Goal: Task Accomplishment & Management: Manage account settings

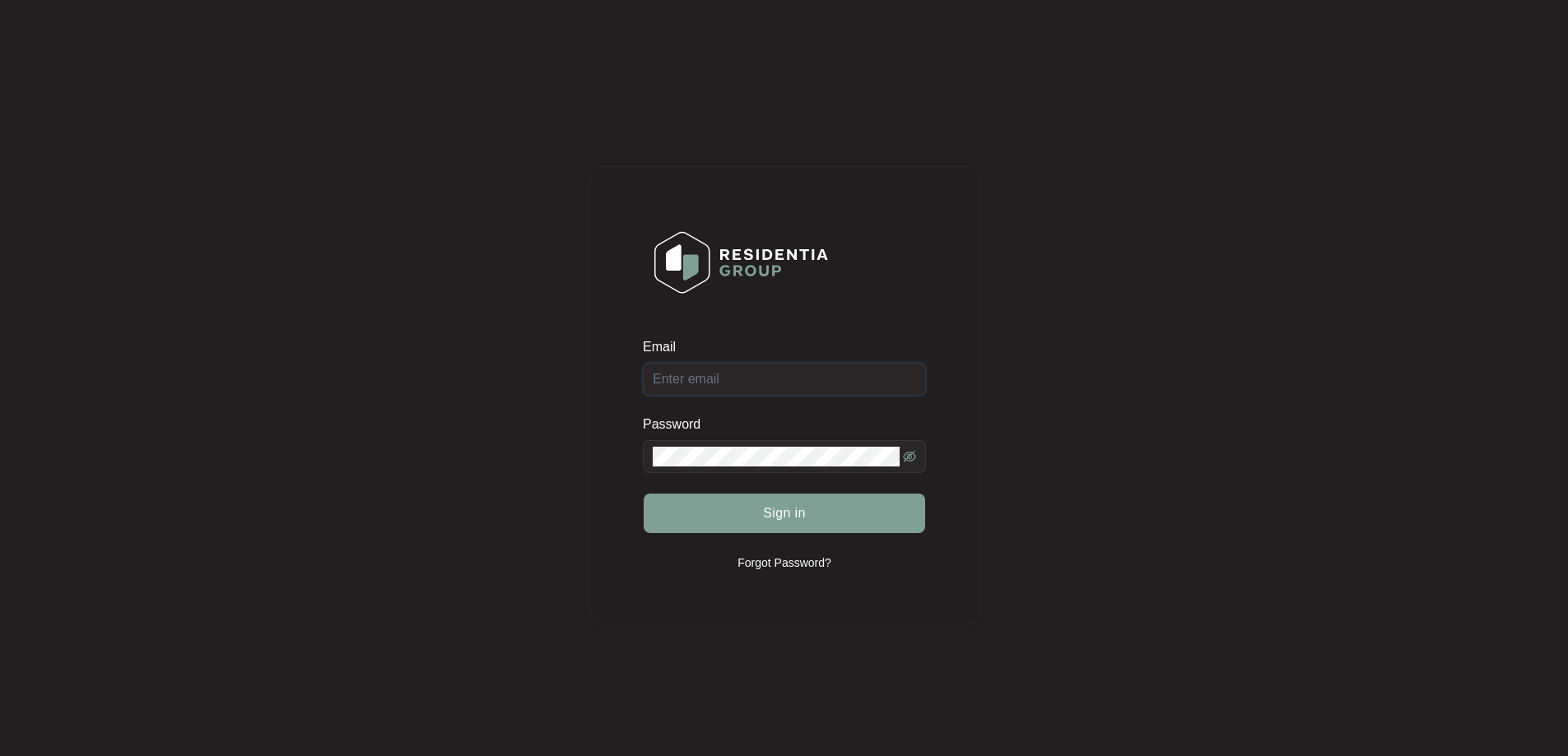
type input "[EMAIL_ADDRESS][DOMAIN_NAME]"
click at [789, 518] on div "Sign in" at bounding box center [785, 514] width 283 height 41
click at [793, 509] on span "Sign in" at bounding box center [785, 513] width 43 height 19
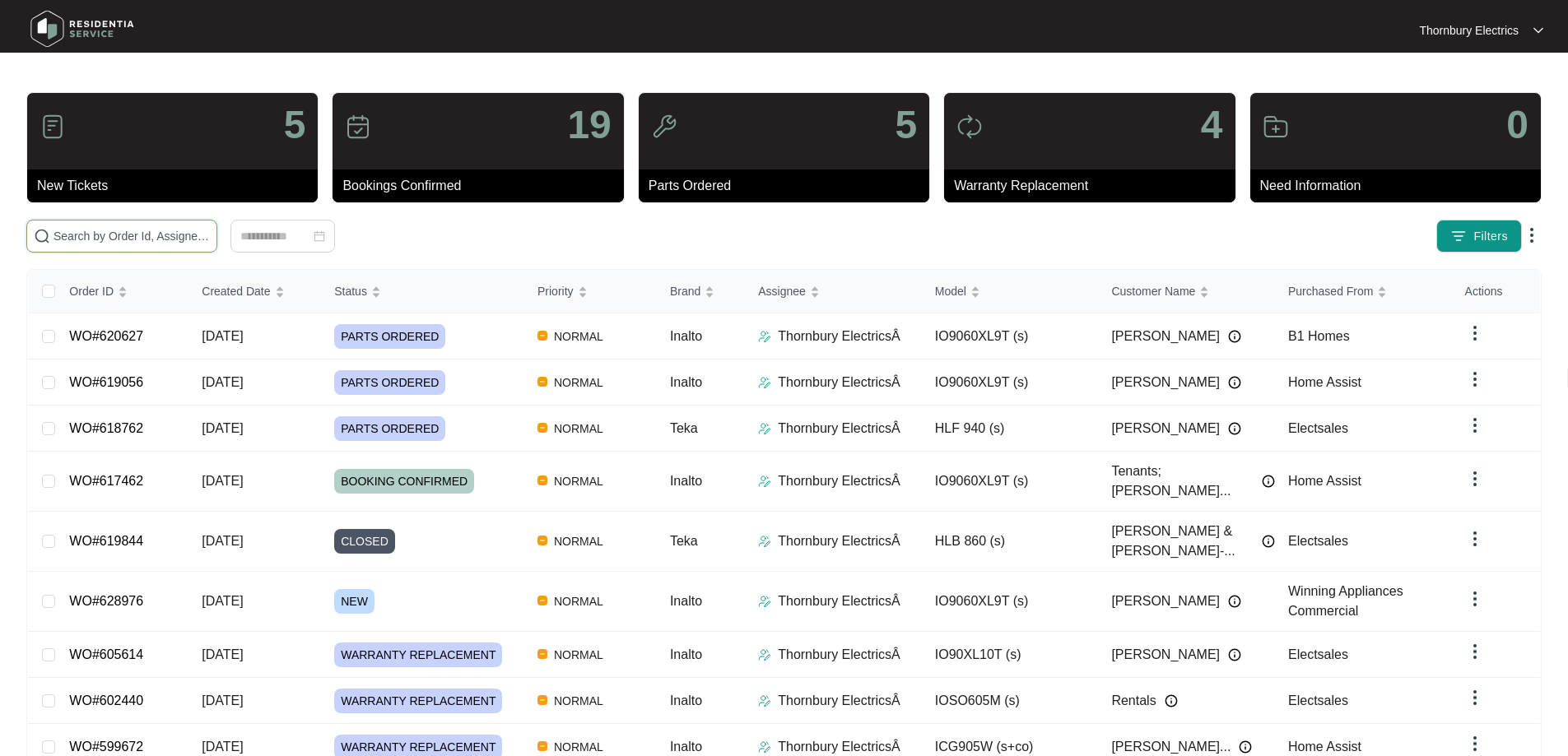
click at [210, 242] on input "text" at bounding box center [131, 236] width 156 height 19
type input "619056"
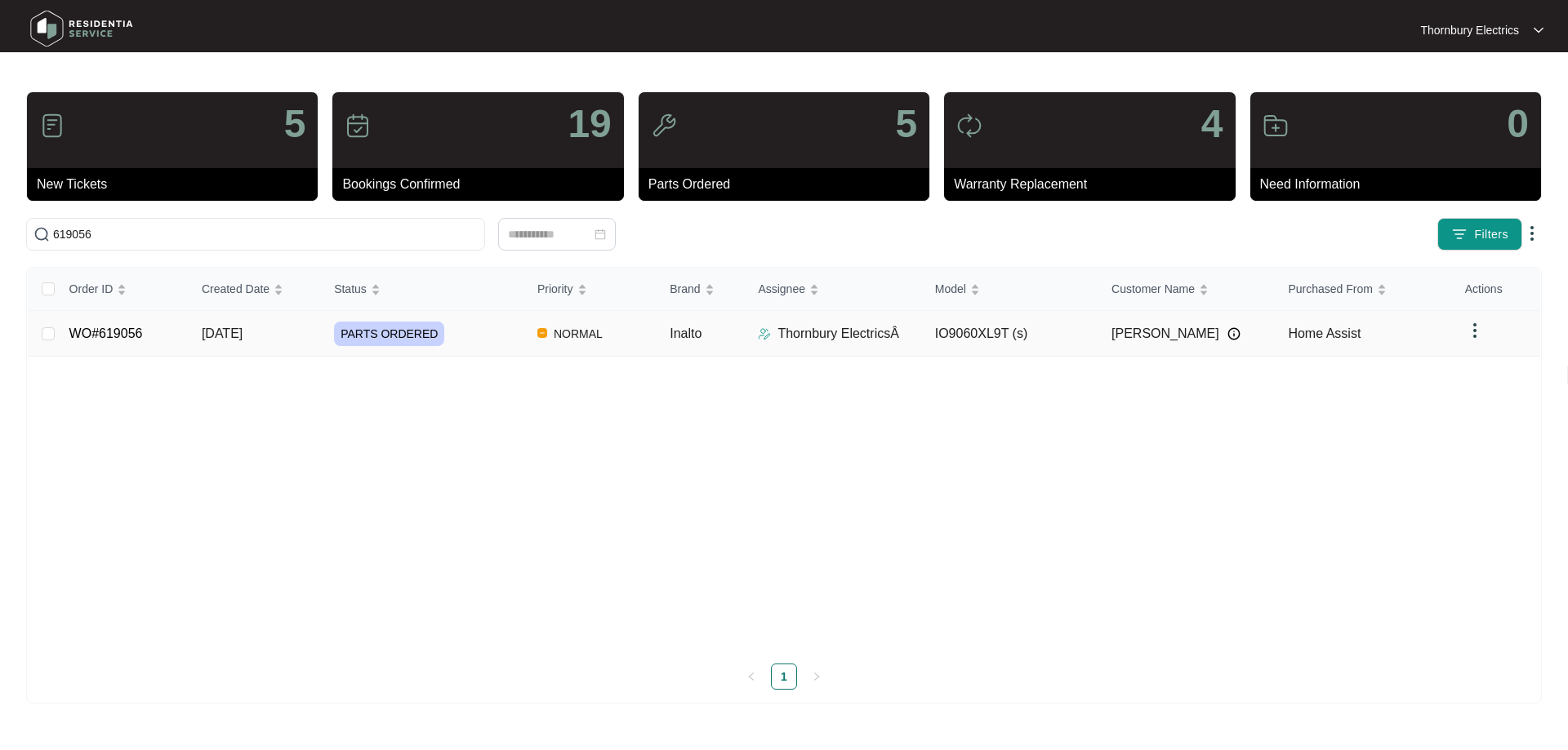
click at [459, 336] on div "PARTS ORDERED" at bounding box center [429, 333] width 190 height 25
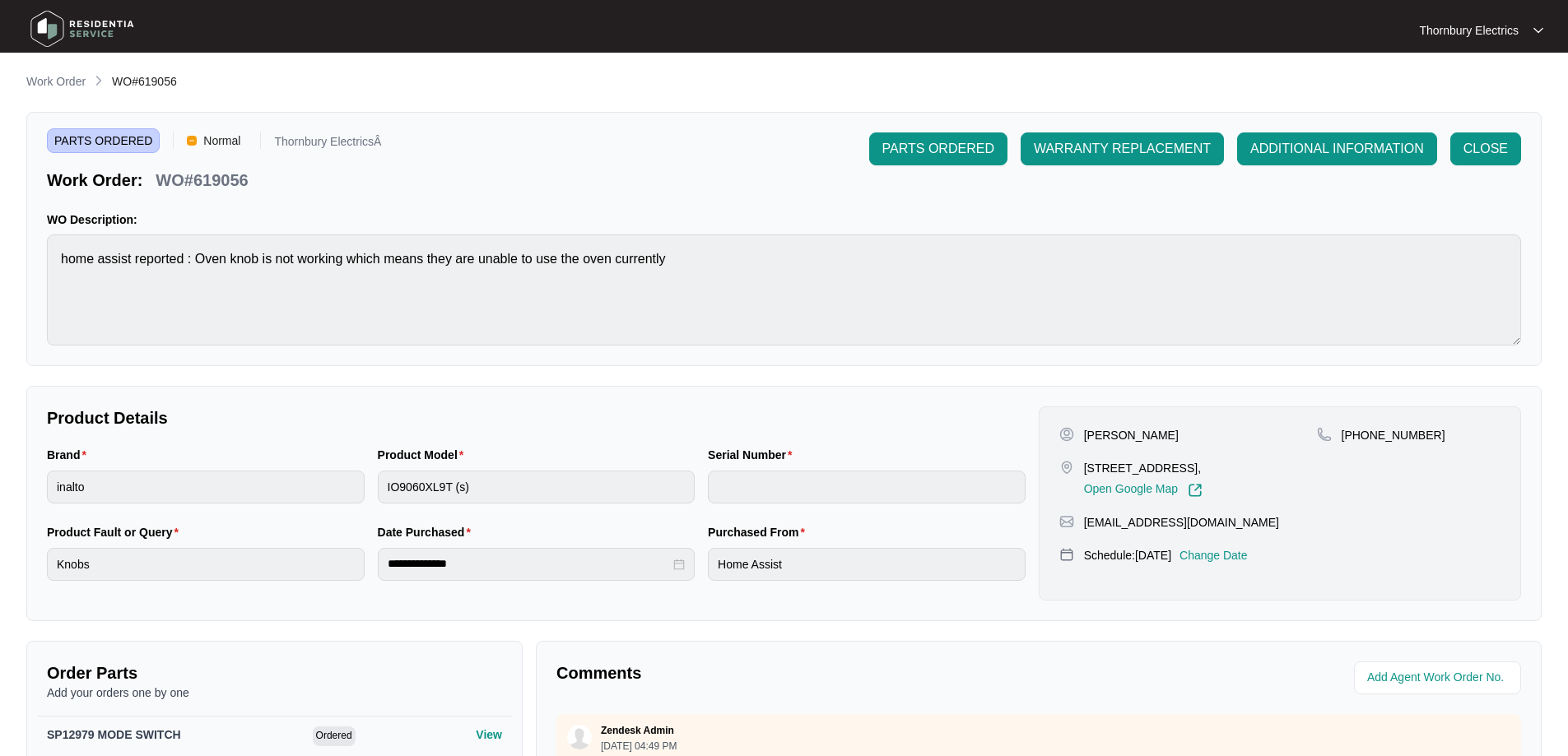
scroll to position [329, 0]
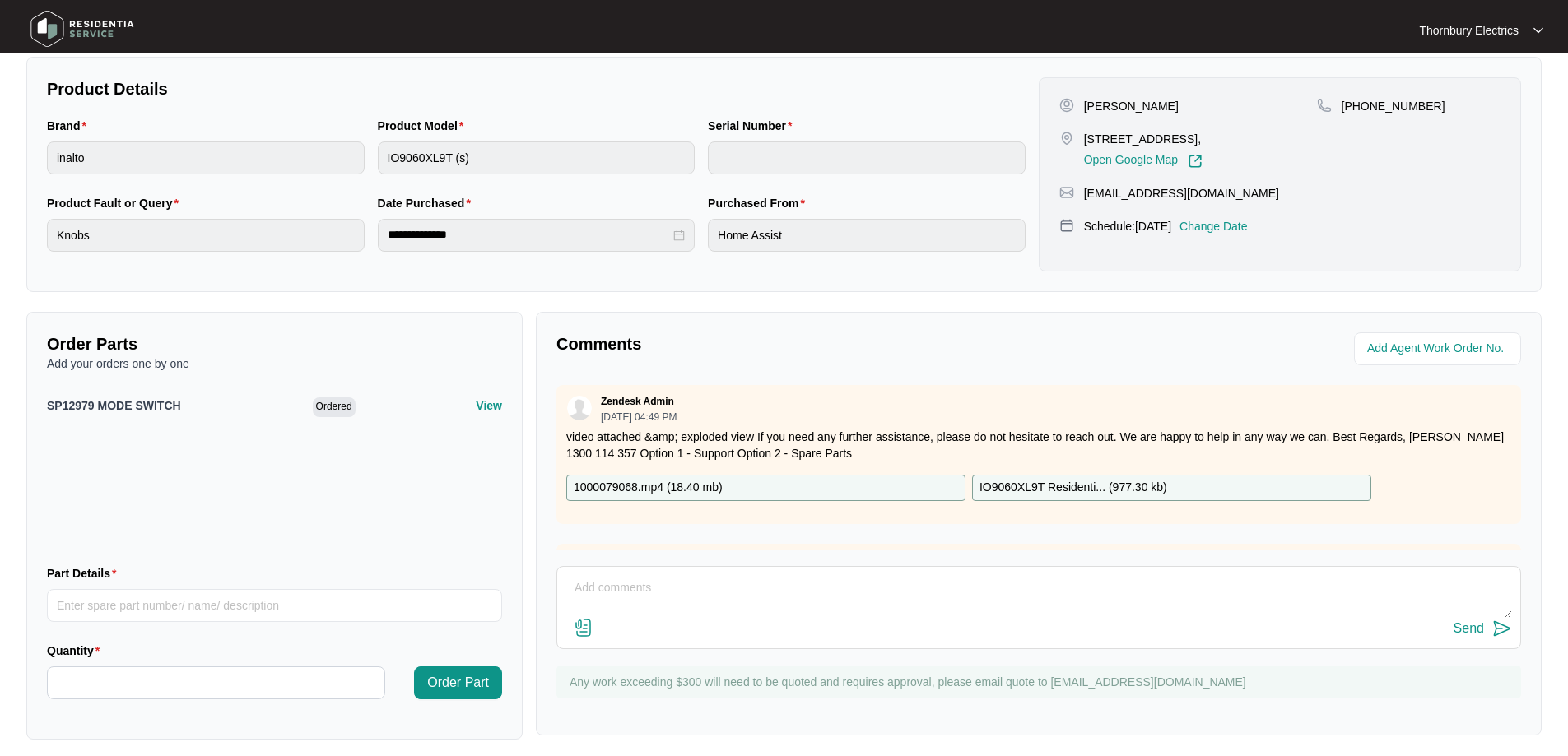
click at [1243, 224] on p "Change Date" at bounding box center [1214, 227] width 68 height 17
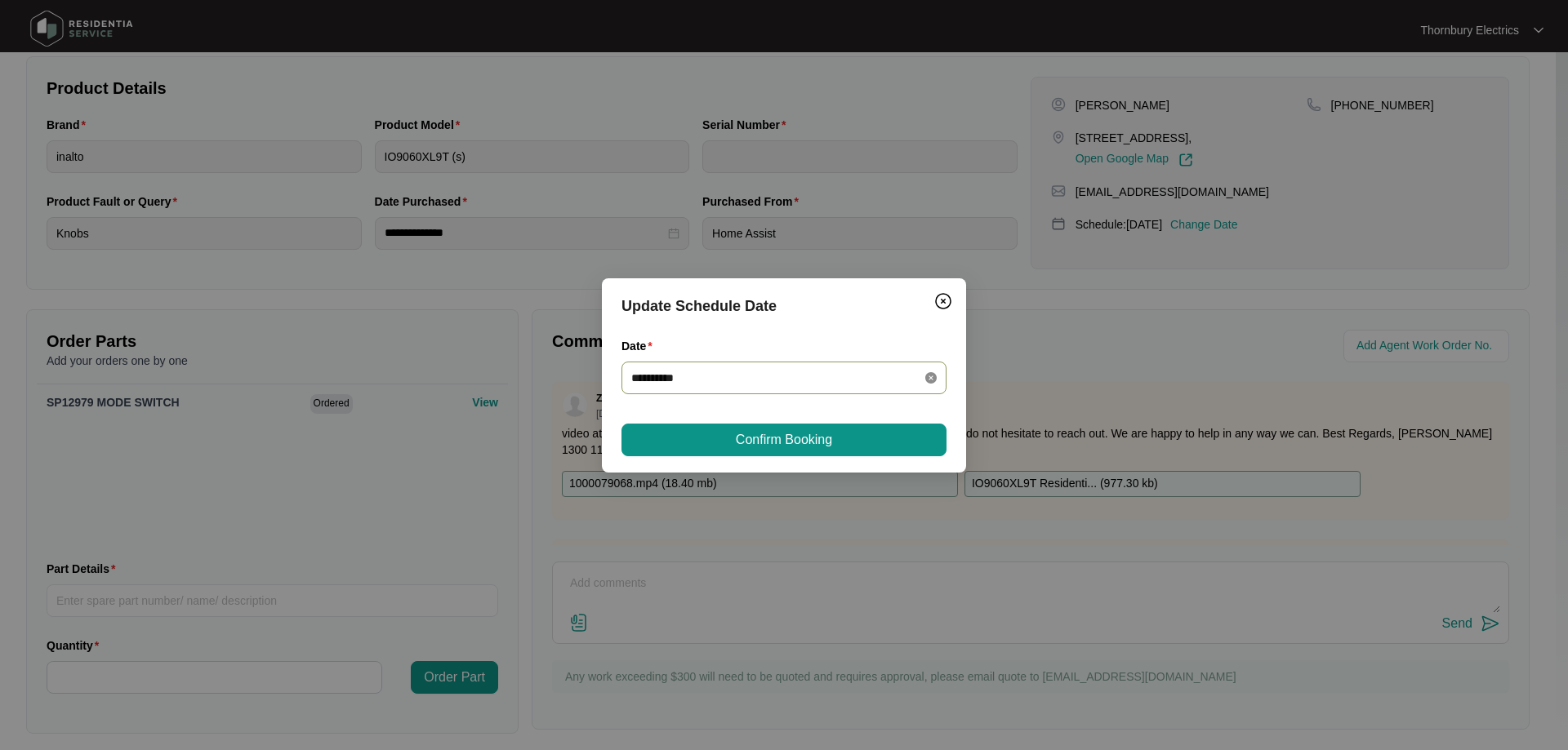
click at [931, 380] on icon "close-circle" at bounding box center [931, 378] width 11 height 11
click at [928, 379] on div at bounding box center [784, 378] width 306 height 18
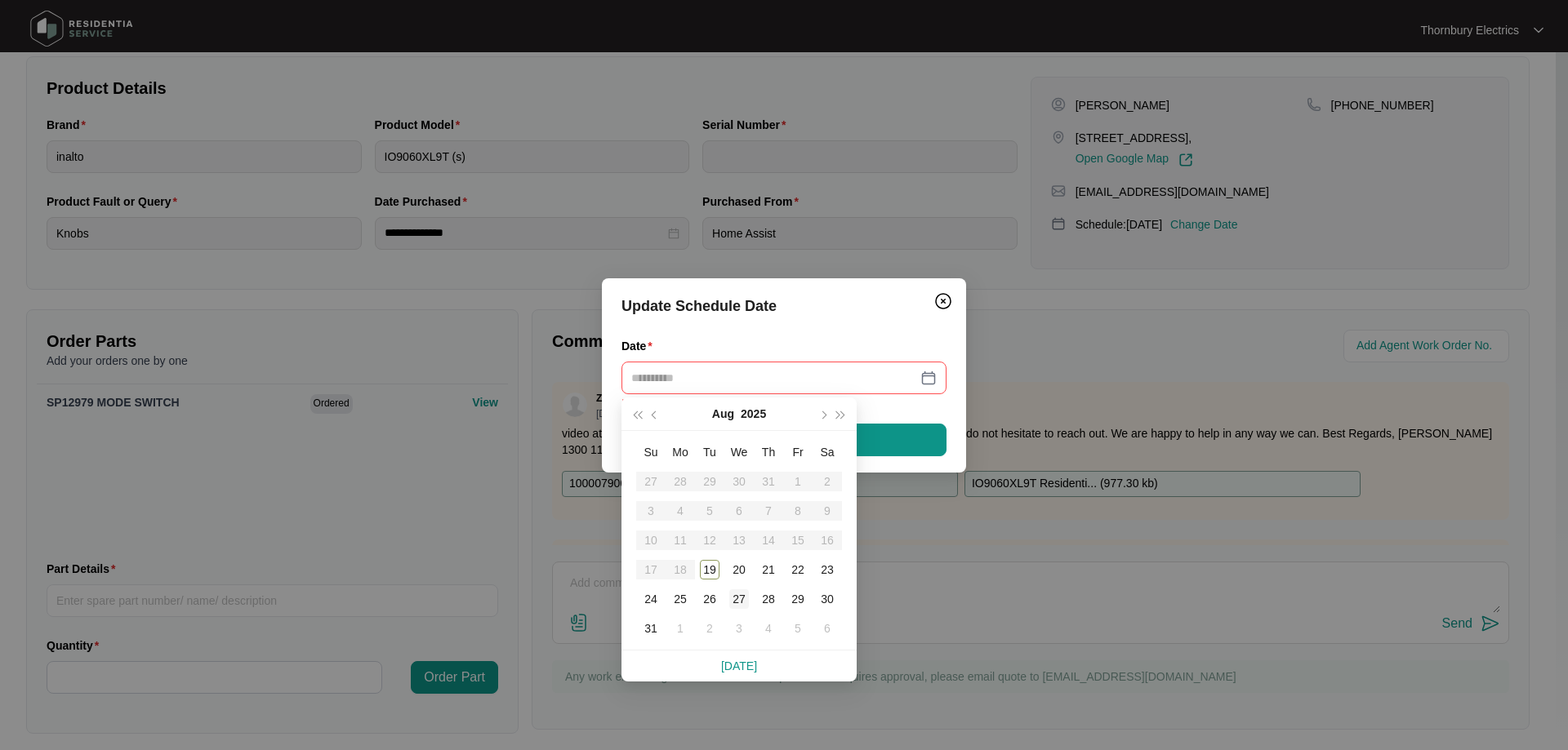
click at [742, 597] on div "27" at bounding box center [738, 599] width 19 height 19
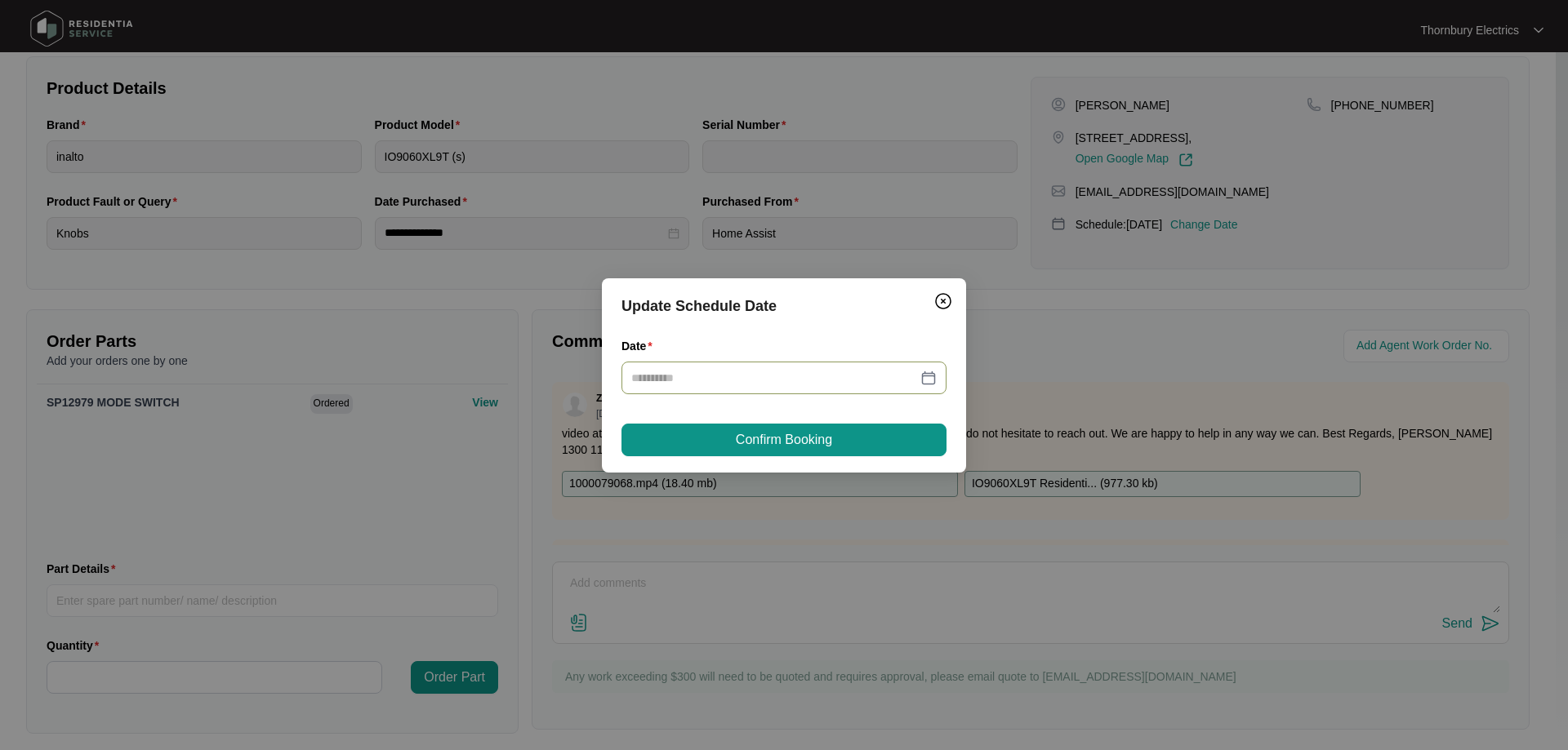
type input "**********"
click at [847, 440] on button "Confirm Booking" at bounding box center [784, 441] width 325 height 33
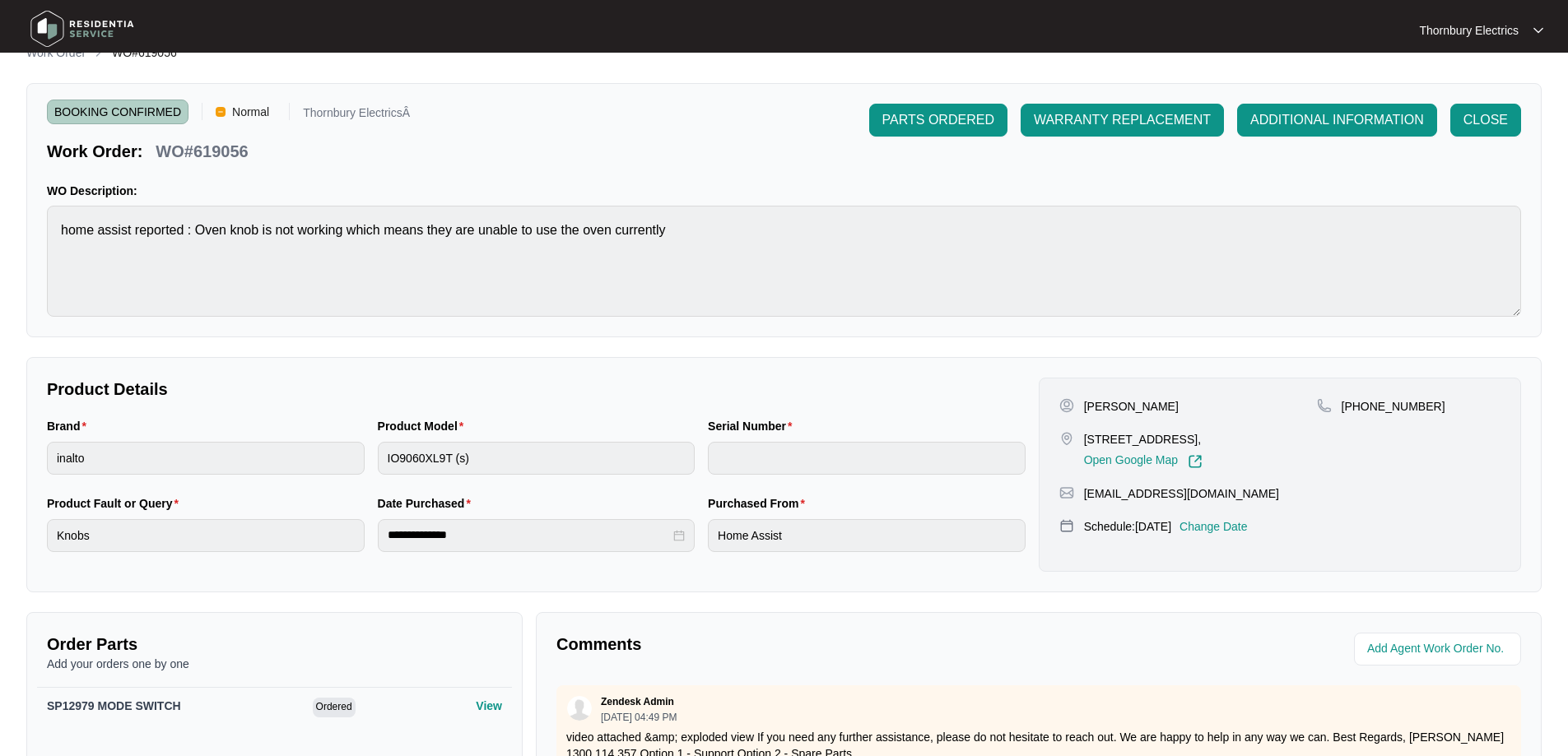
scroll to position [0, 0]
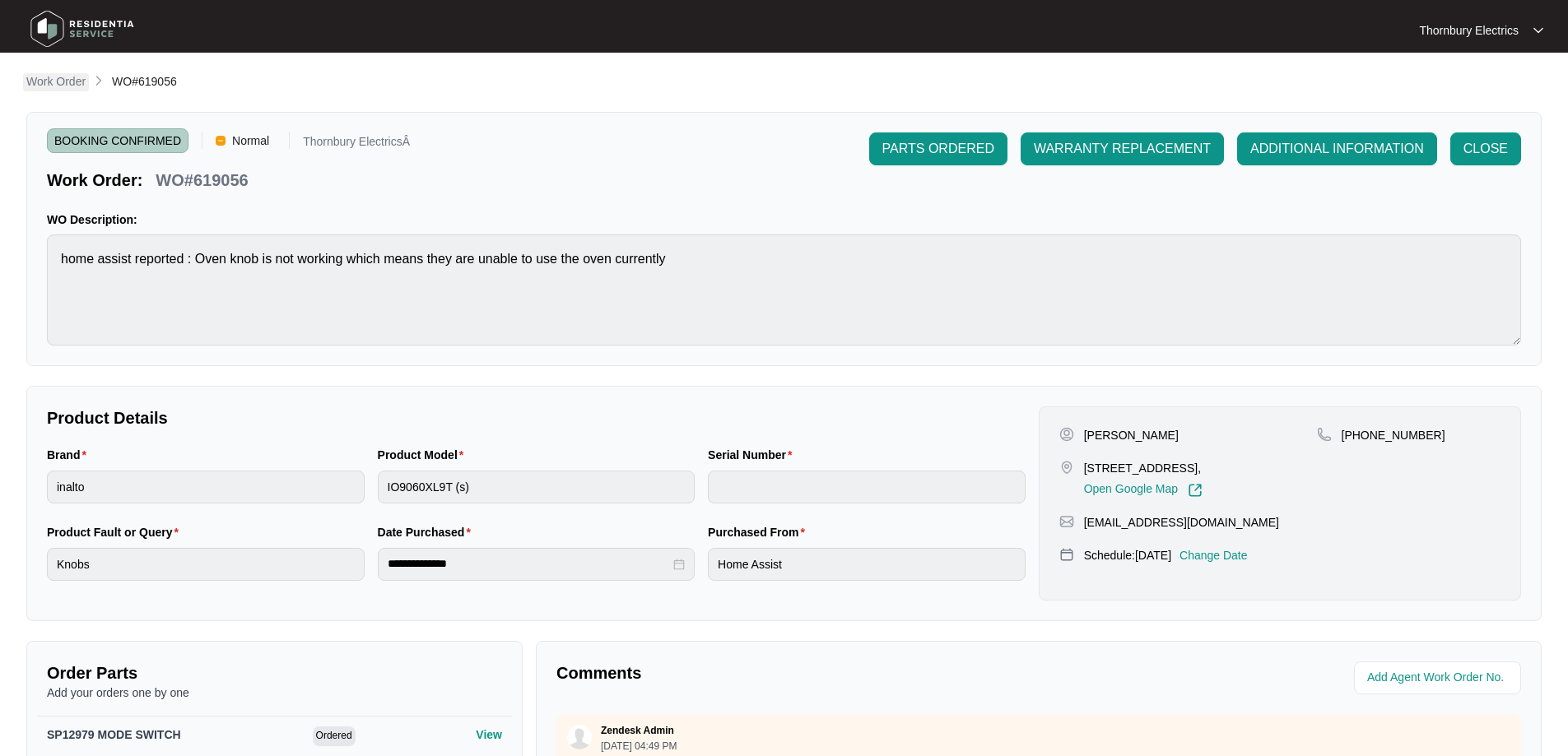
click at [61, 81] on p "Work Order" at bounding box center [56, 81] width 59 height 17
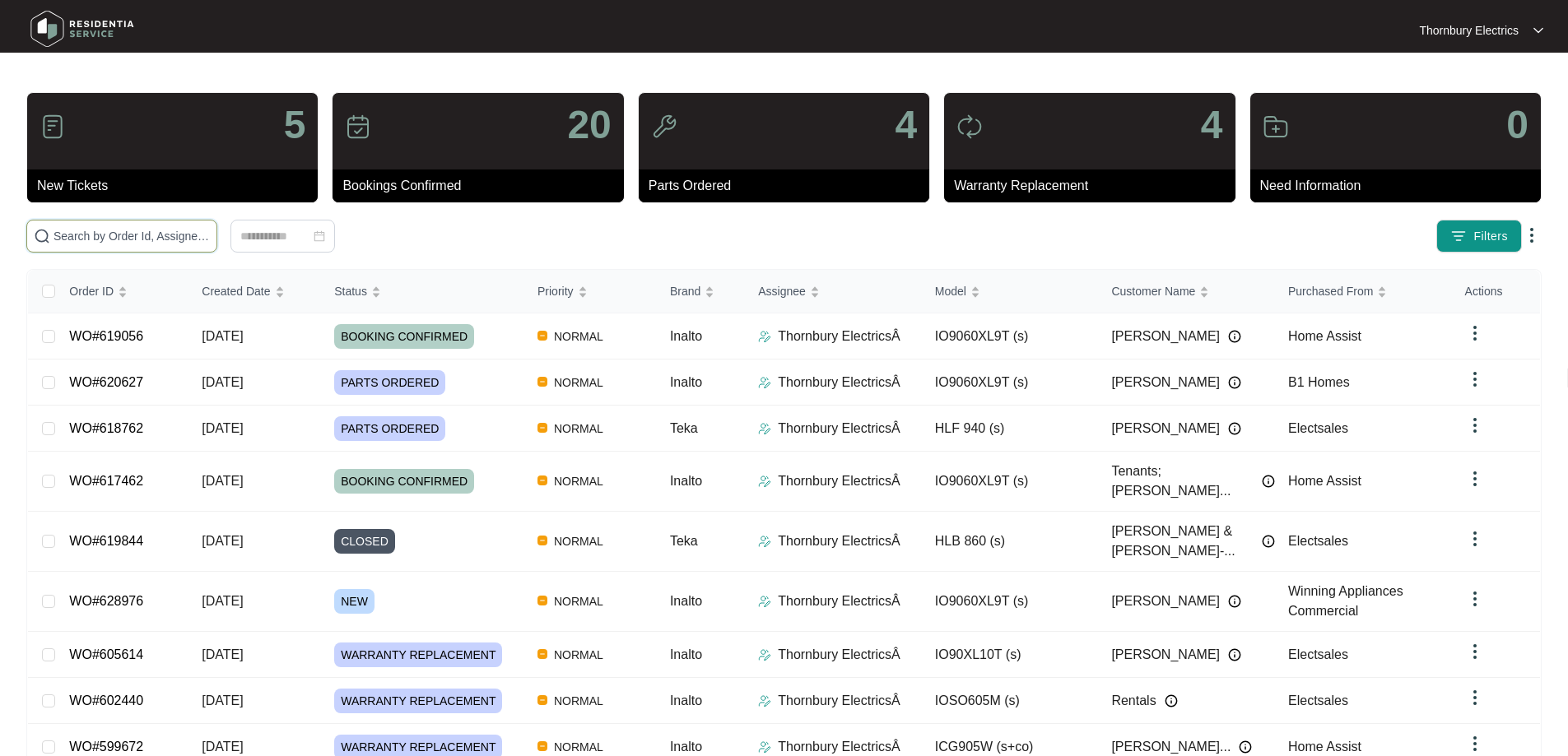
click at [210, 234] on input "text" at bounding box center [131, 236] width 156 height 19
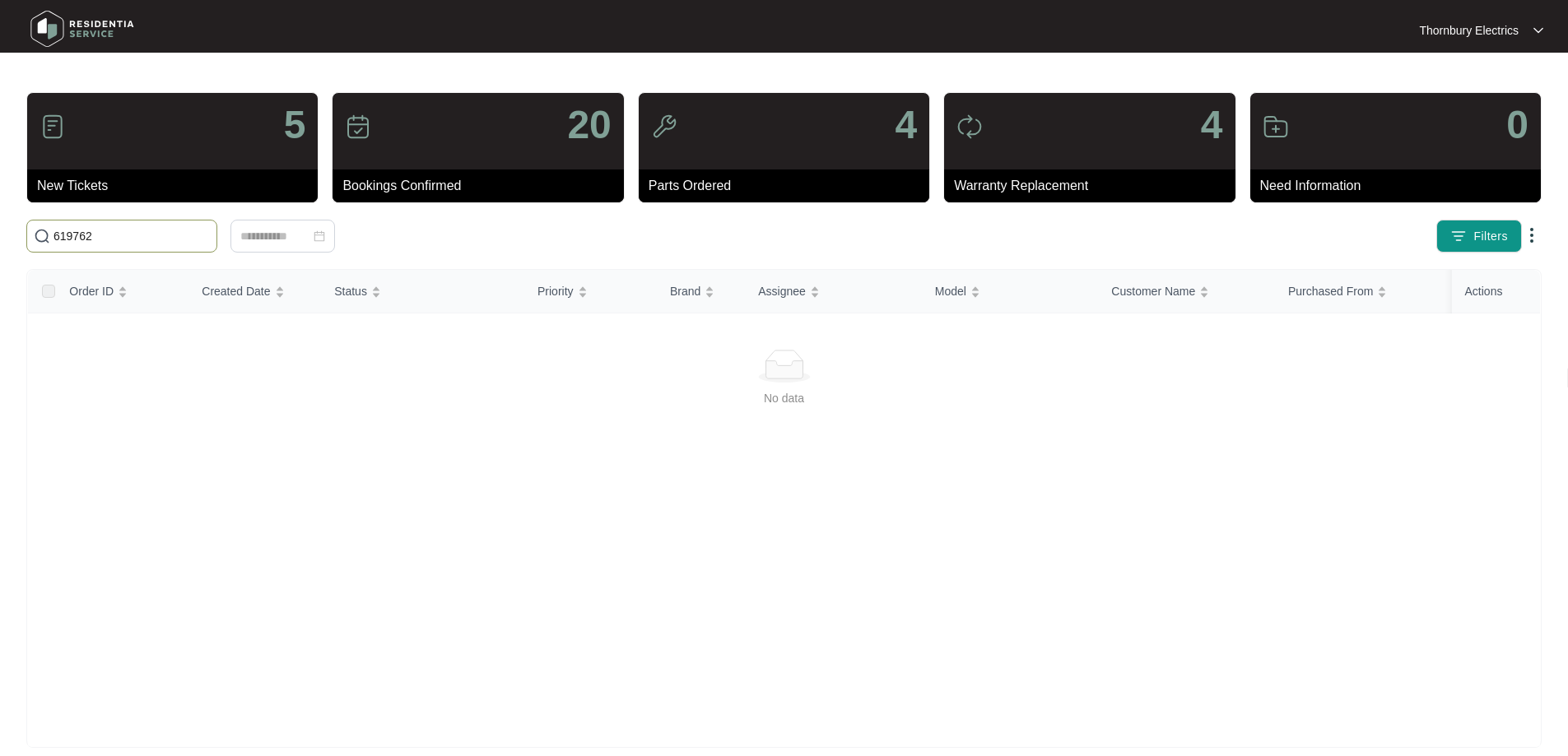
drag, startPoint x: 131, startPoint y: 244, endPoint x: 26, endPoint y: 248, distance: 105.1
click at [26, 248] on span "619762" at bounding box center [121, 236] width 191 height 33
type input "618762"
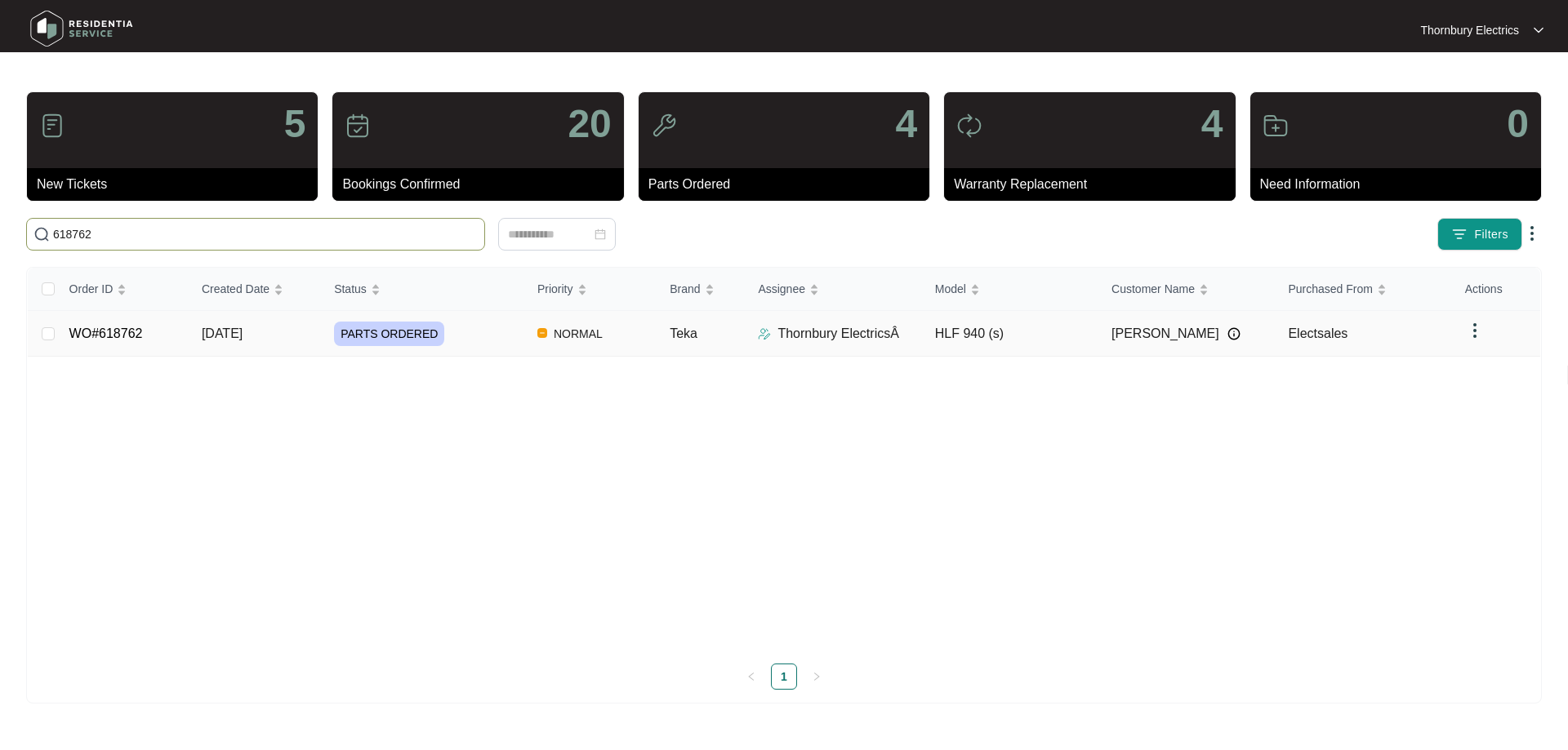
click at [457, 341] on div "PARTS ORDERED" at bounding box center [429, 333] width 190 height 25
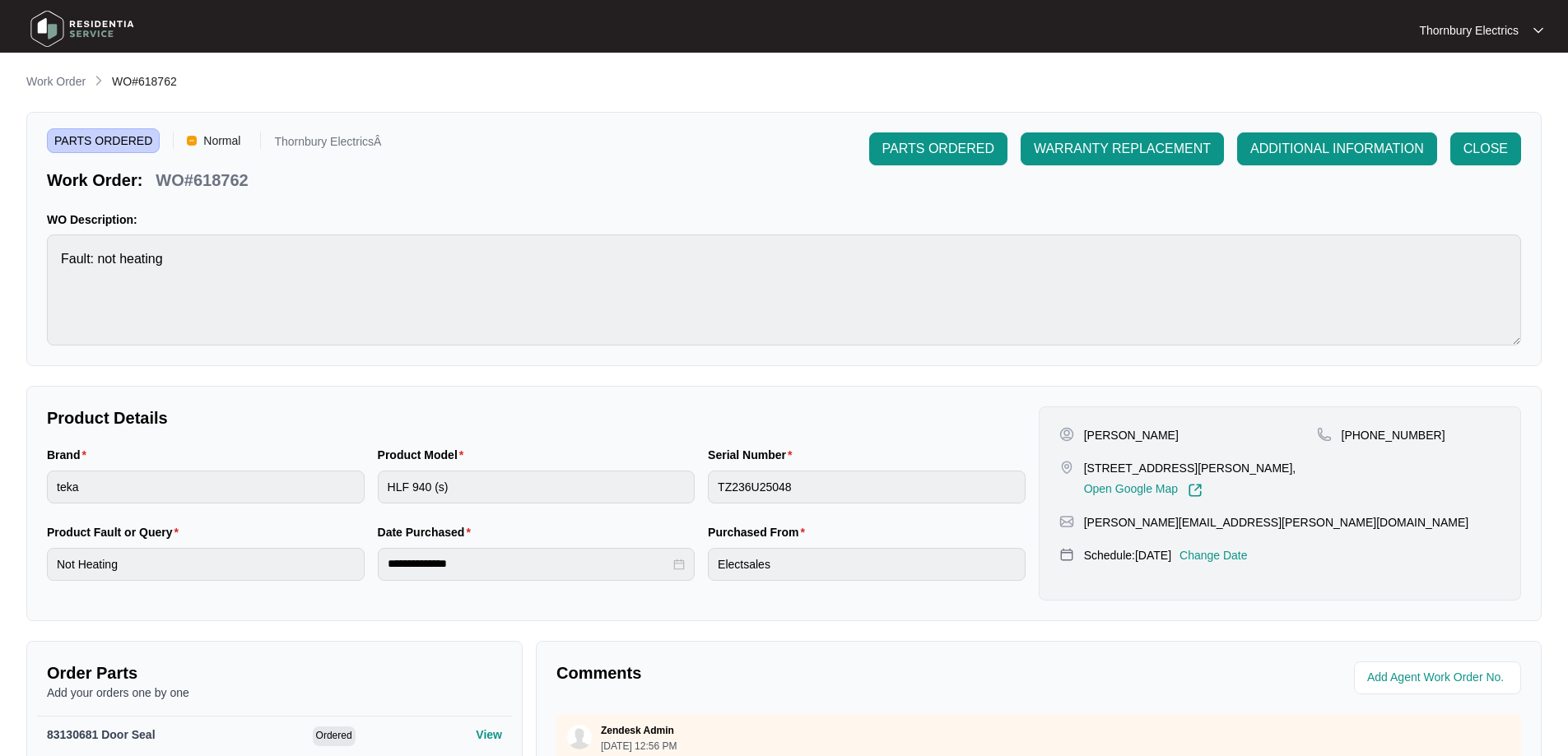
click at [1240, 564] on p "Change Date" at bounding box center [1214, 555] width 68 height 17
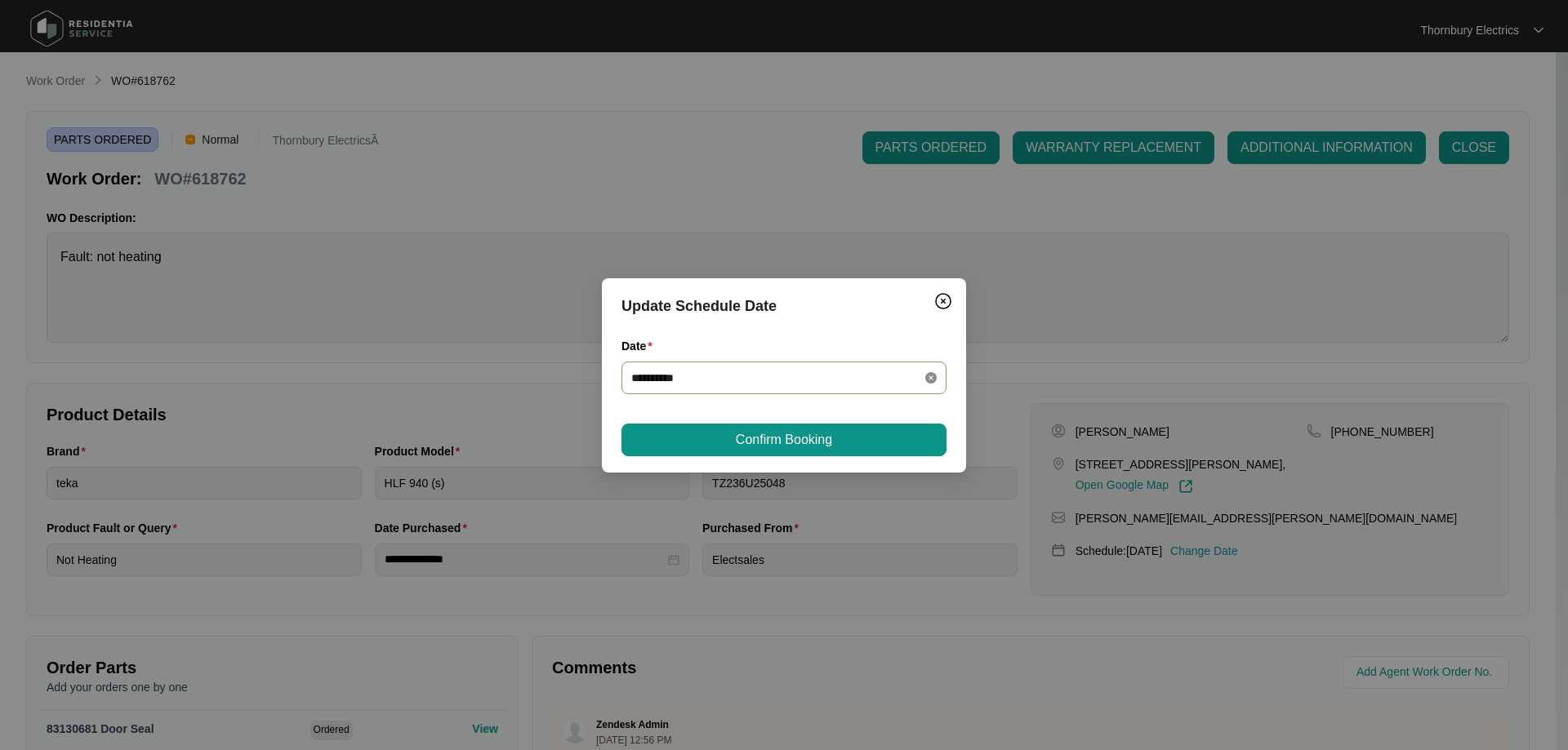
click at [926, 379] on icon "close-circle" at bounding box center [931, 378] width 11 height 11
click at [930, 377] on div at bounding box center [784, 378] width 306 height 18
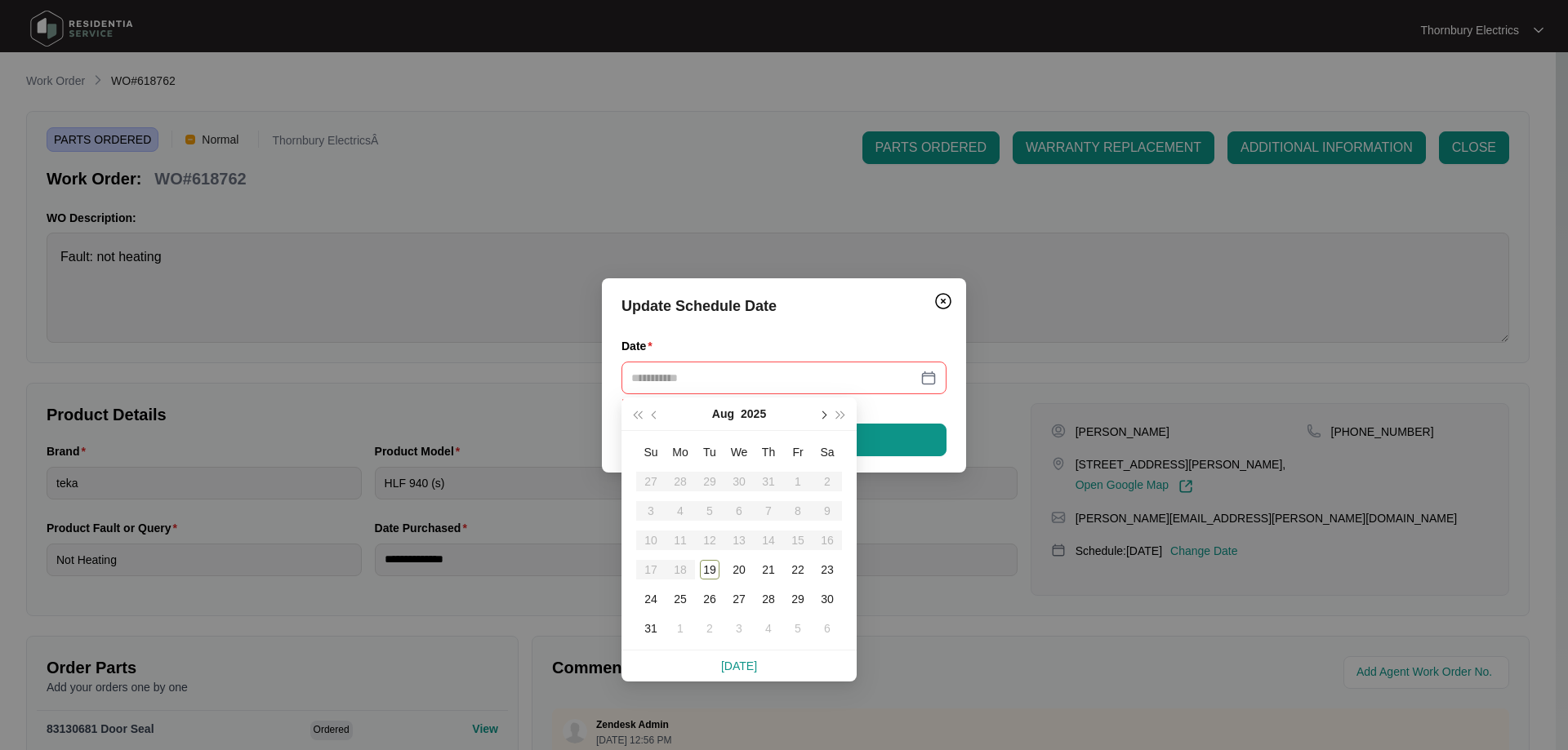
click at [820, 416] on span "button" at bounding box center [822, 414] width 8 height 8
click at [681, 511] on div "8" at bounding box center [679, 510] width 19 height 19
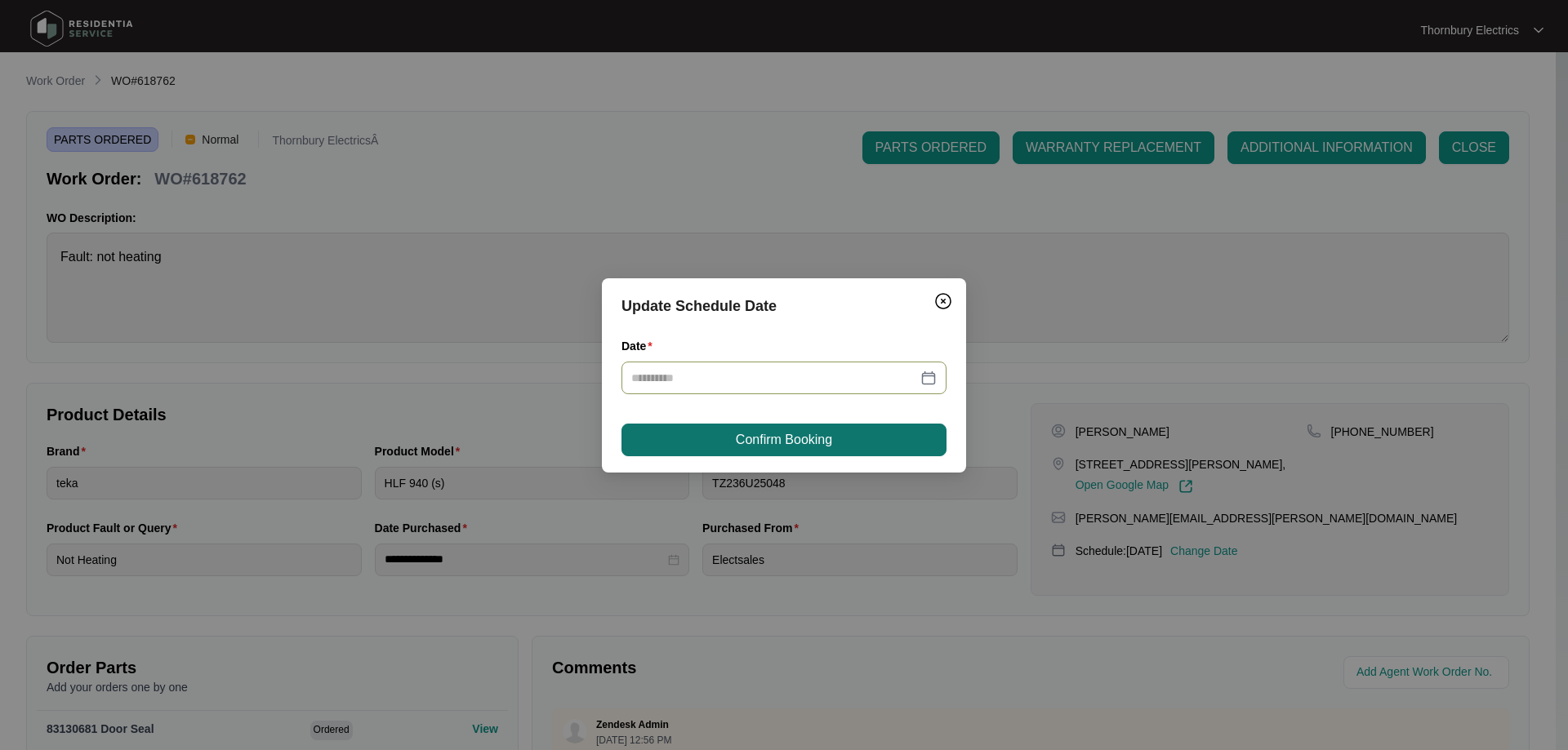
type input "**********"
click at [798, 434] on span "Confirm Booking" at bounding box center [783, 440] width 96 height 19
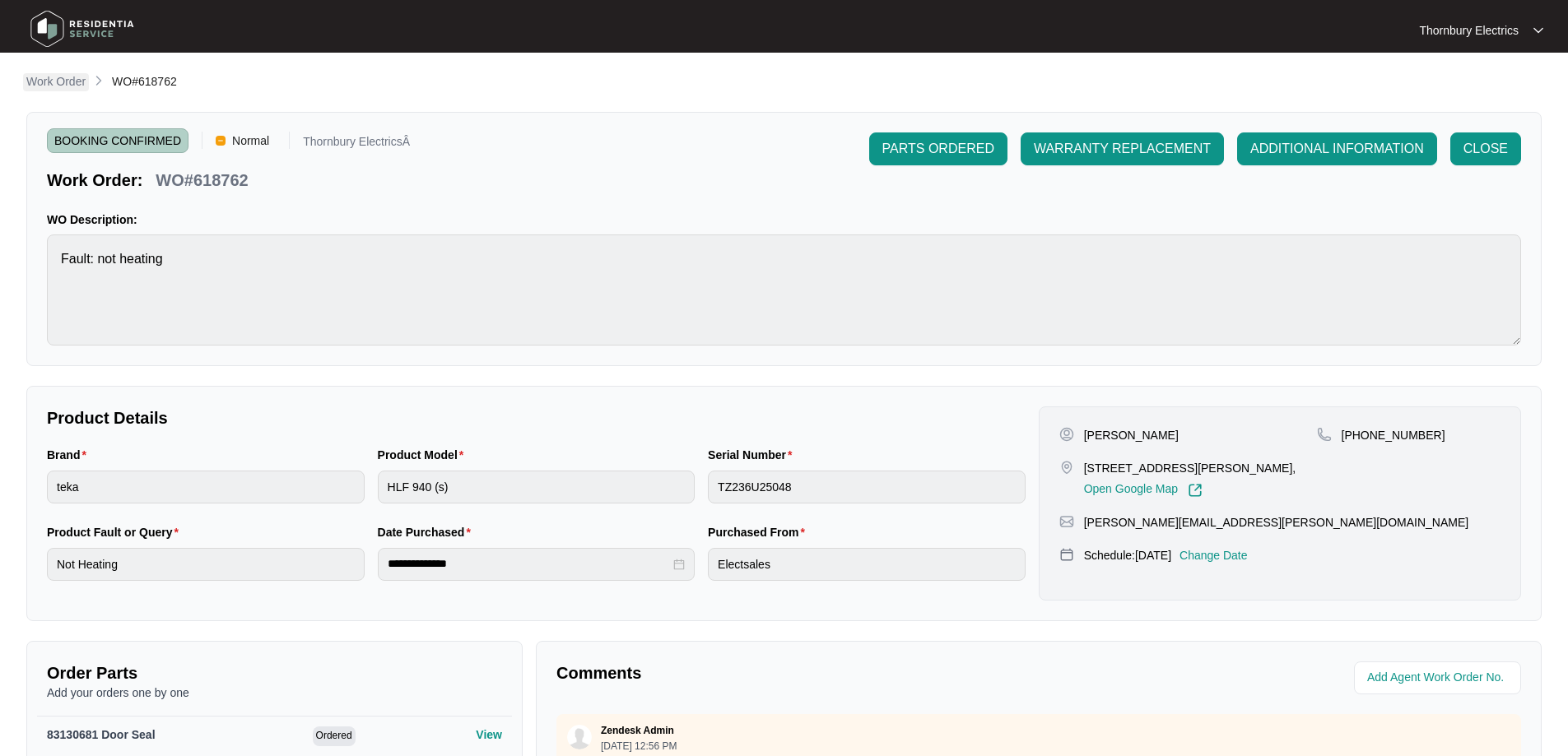
click at [69, 84] on p "Work Order" at bounding box center [56, 81] width 59 height 17
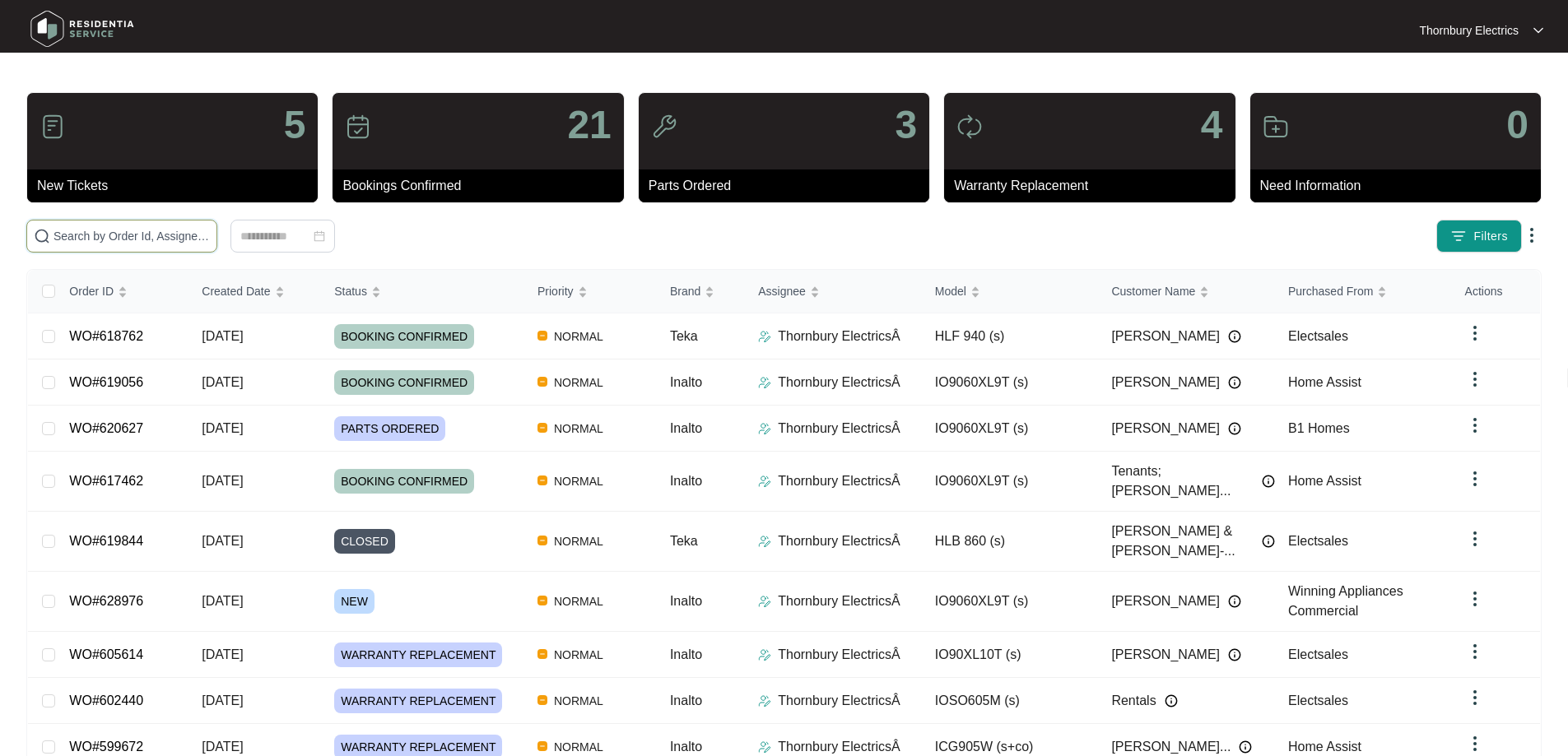
drag, startPoint x: 167, startPoint y: 236, endPoint x: 156, endPoint y: 248, distance: 16.3
click at [166, 237] on input "text" at bounding box center [131, 236] width 156 height 19
type input "617462"
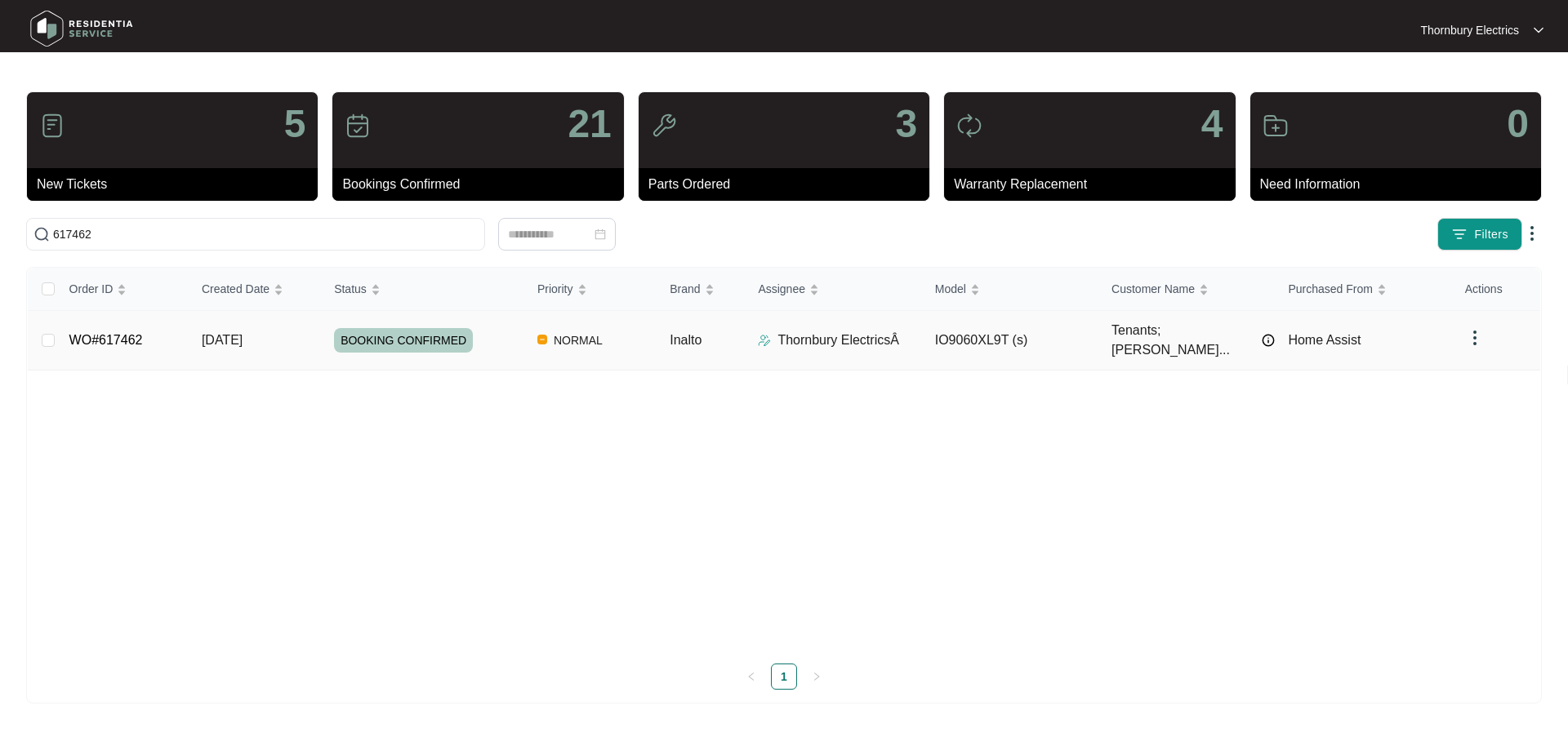
click at [525, 340] on td "NORMAL" at bounding box center [590, 341] width 132 height 60
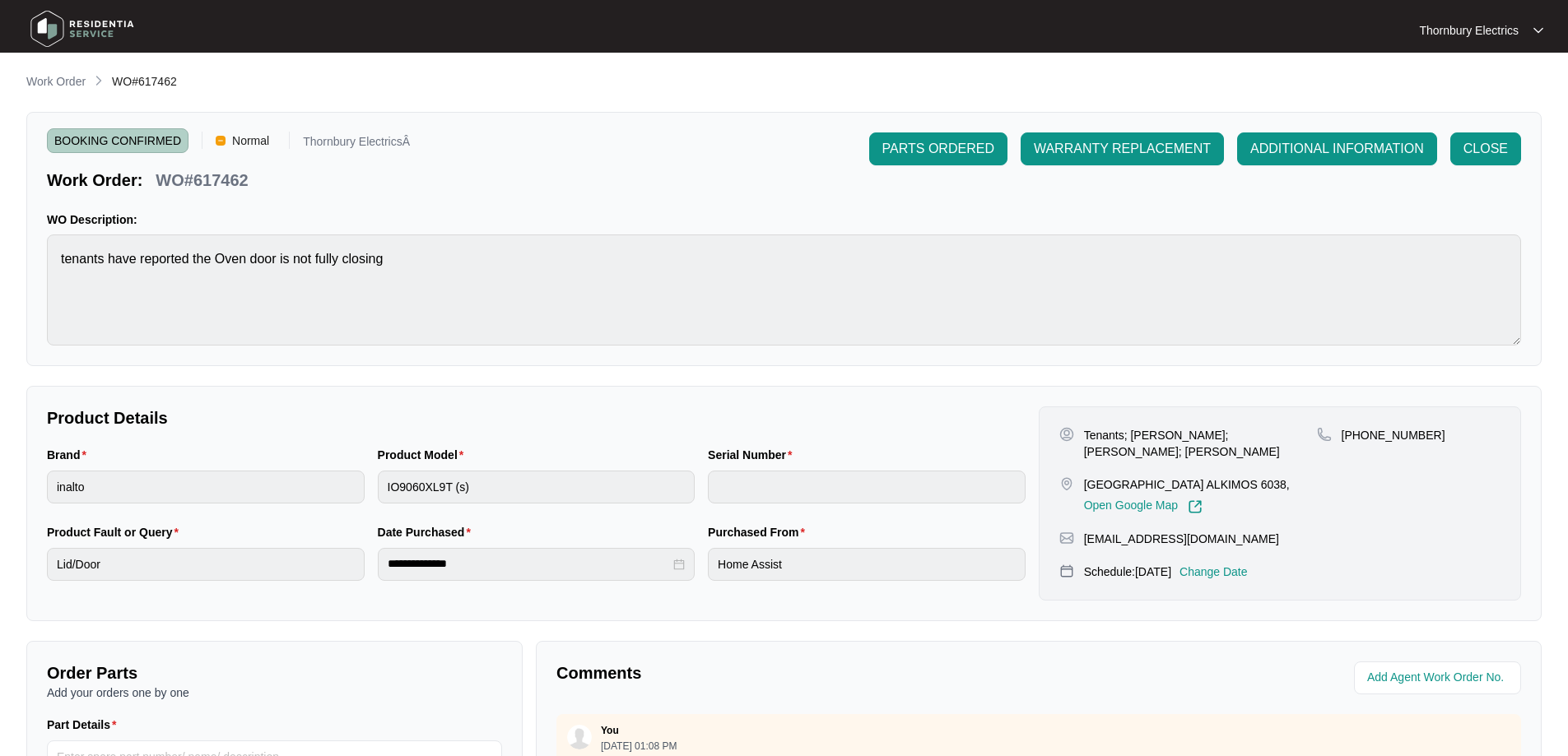
click at [1248, 564] on p "Change Date" at bounding box center [1214, 572] width 68 height 17
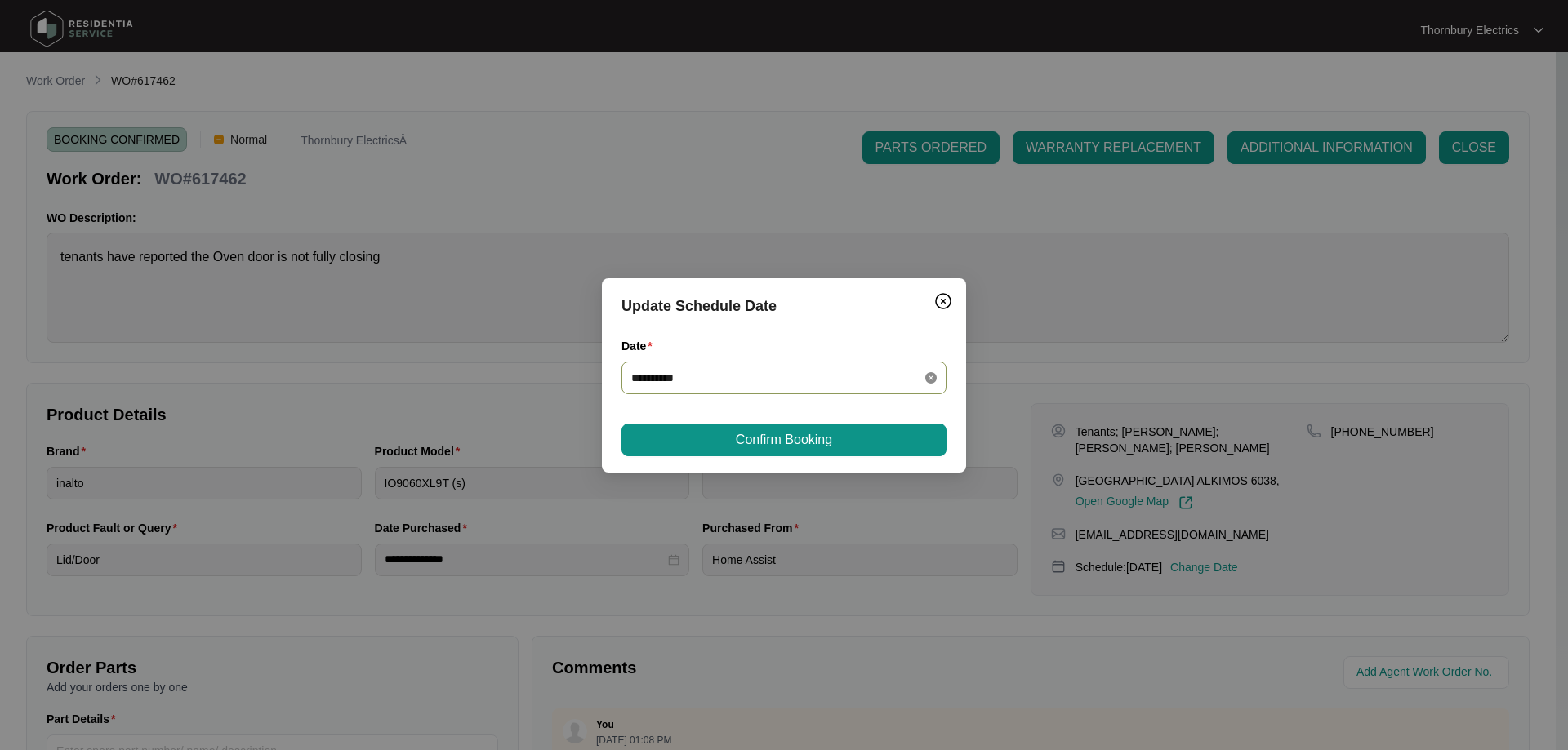
click at [931, 379] on icon "close-circle" at bounding box center [931, 378] width 11 height 11
click at [928, 380] on div at bounding box center [784, 378] width 306 height 18
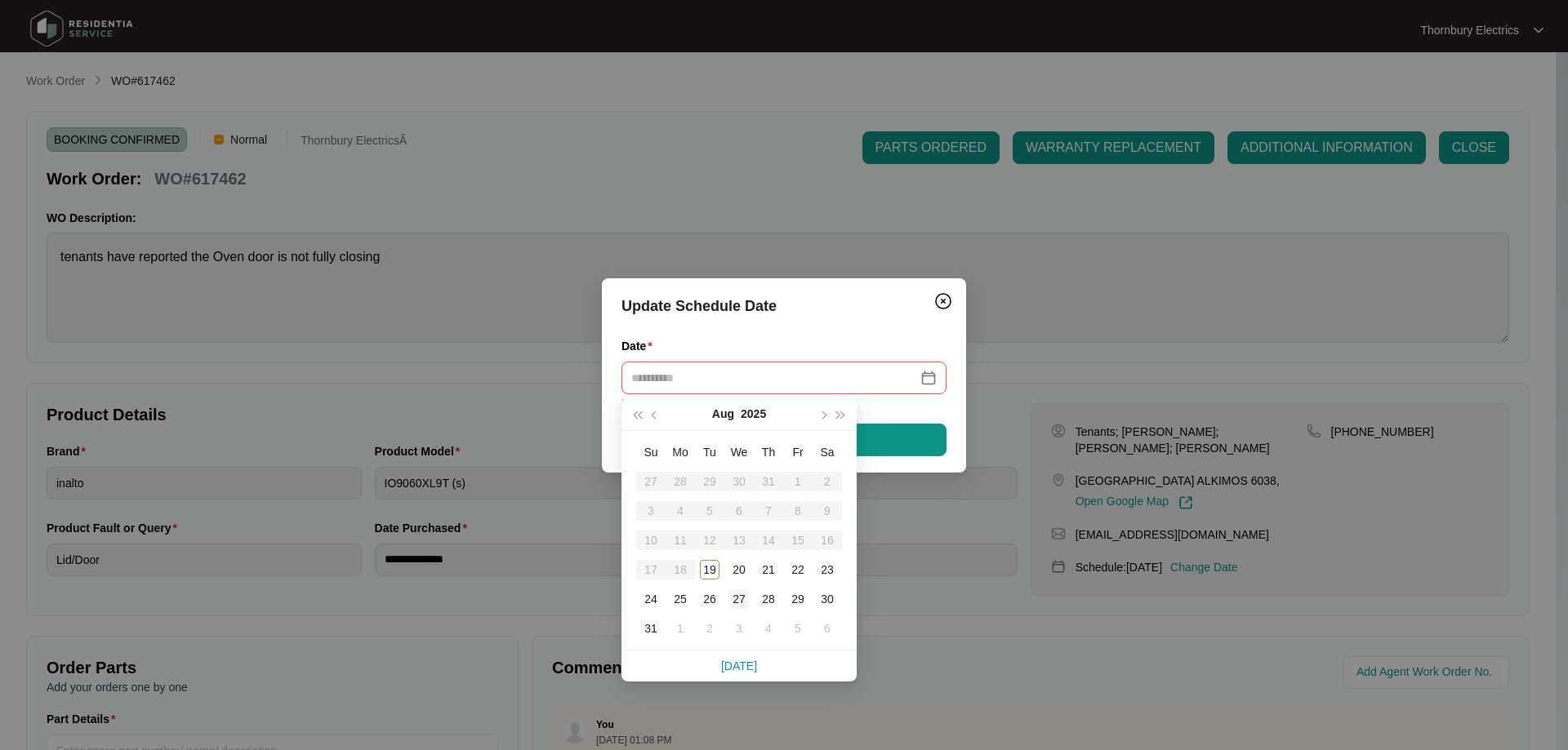
click at [735, 595] on div "27" at bounding box center [738, 599] width 19 height 19
type input "**********"
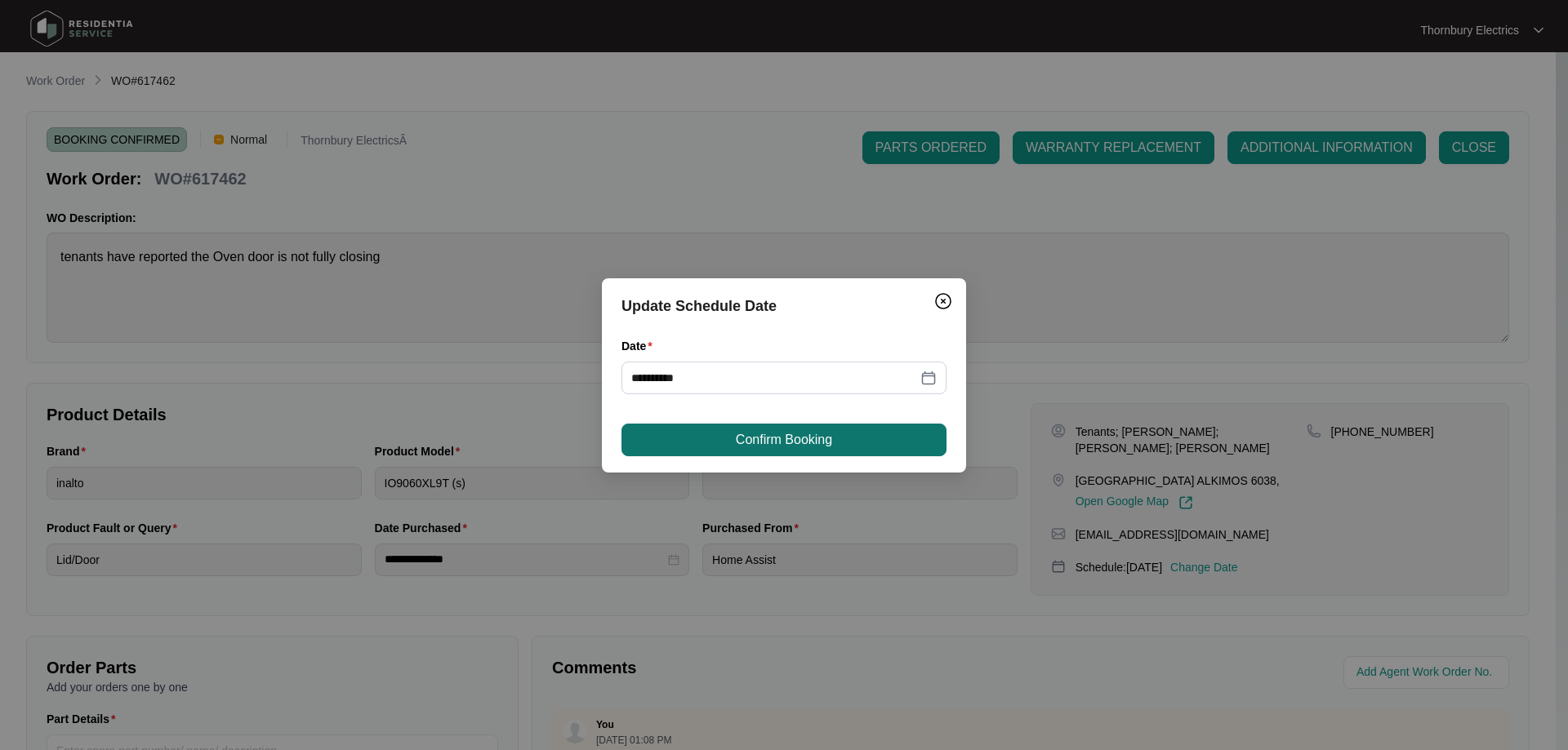
click at [894, 444] on button "Confirm Booking" at bounding box center [784, 441] width 325 height 33
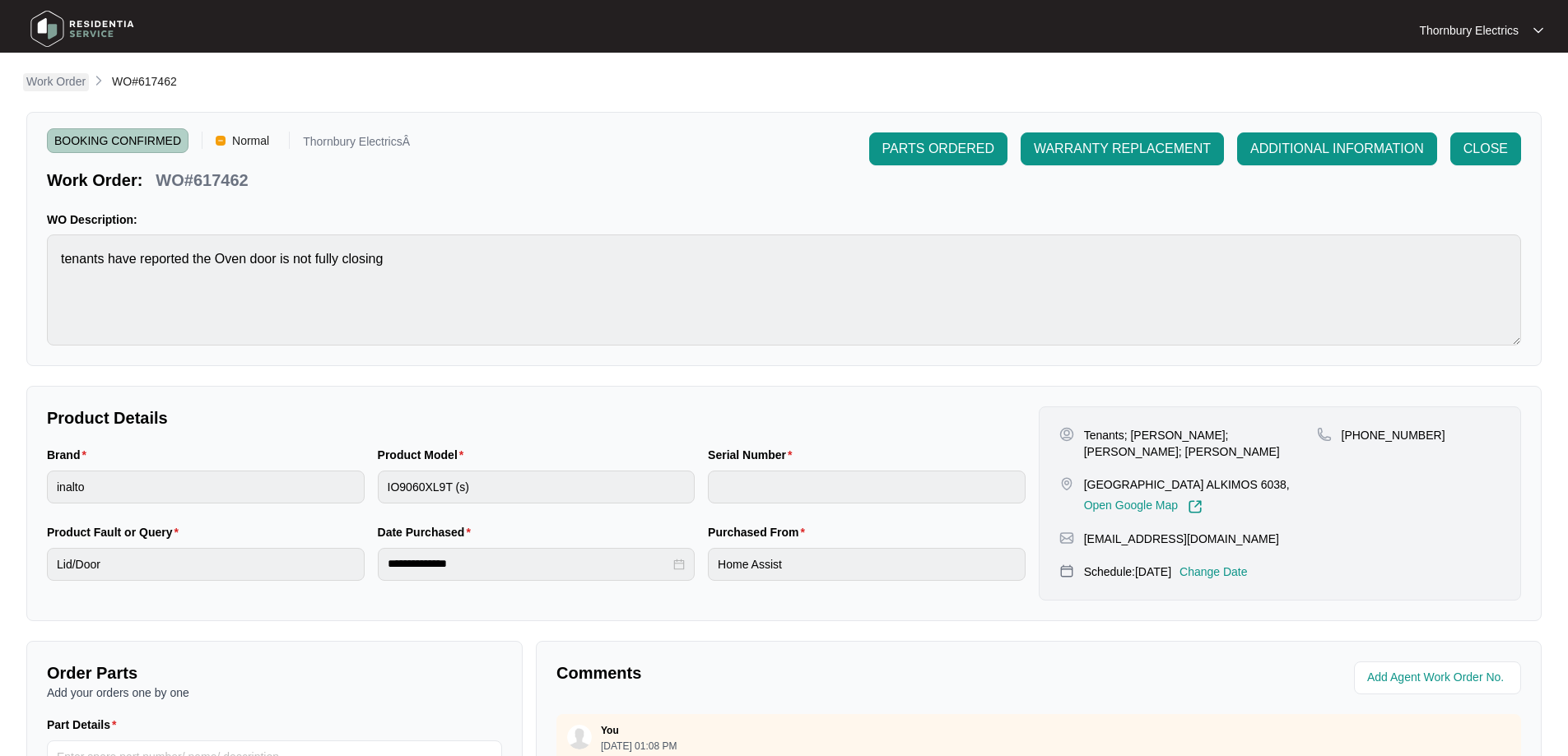
click at [60, 79] on p "Work Order" at bounding box center [56, 81] width 59 height 17
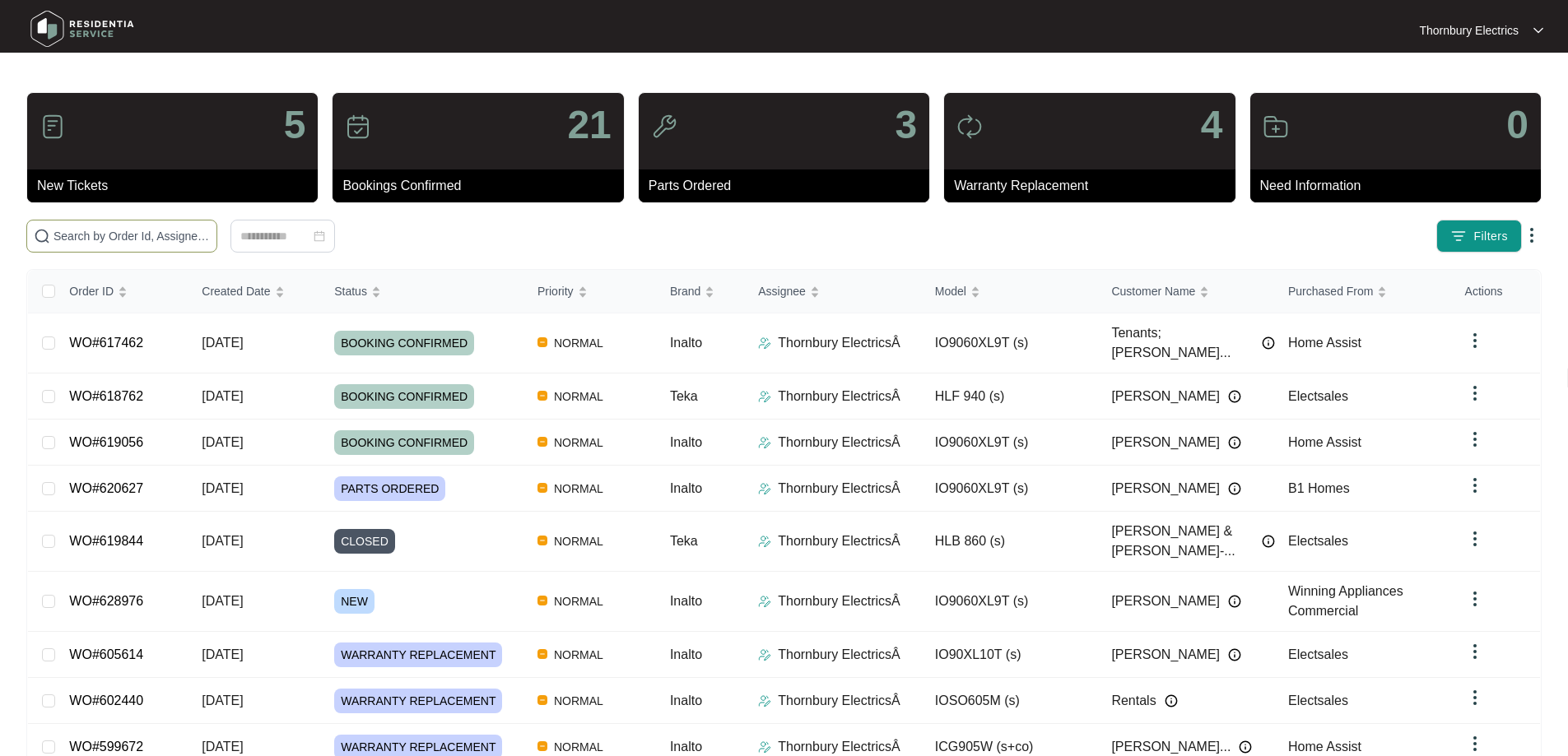
click at [199, 242] on input "text" at bounding box center [131, 236] width 156 height 19
type input "605614"
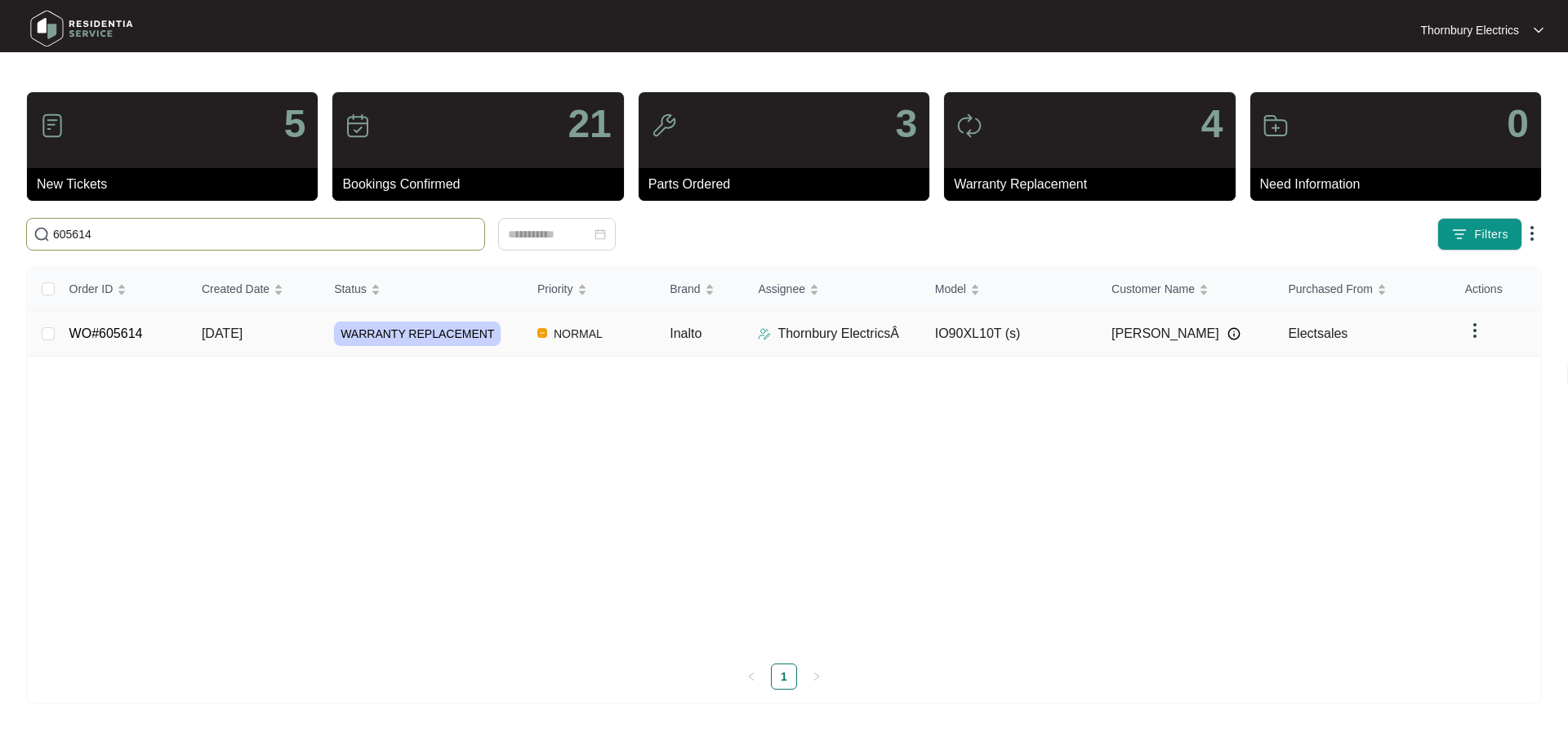
click at [642, 344] on td "NORMAL" at bounding box center [590, 334] width 132 height 46
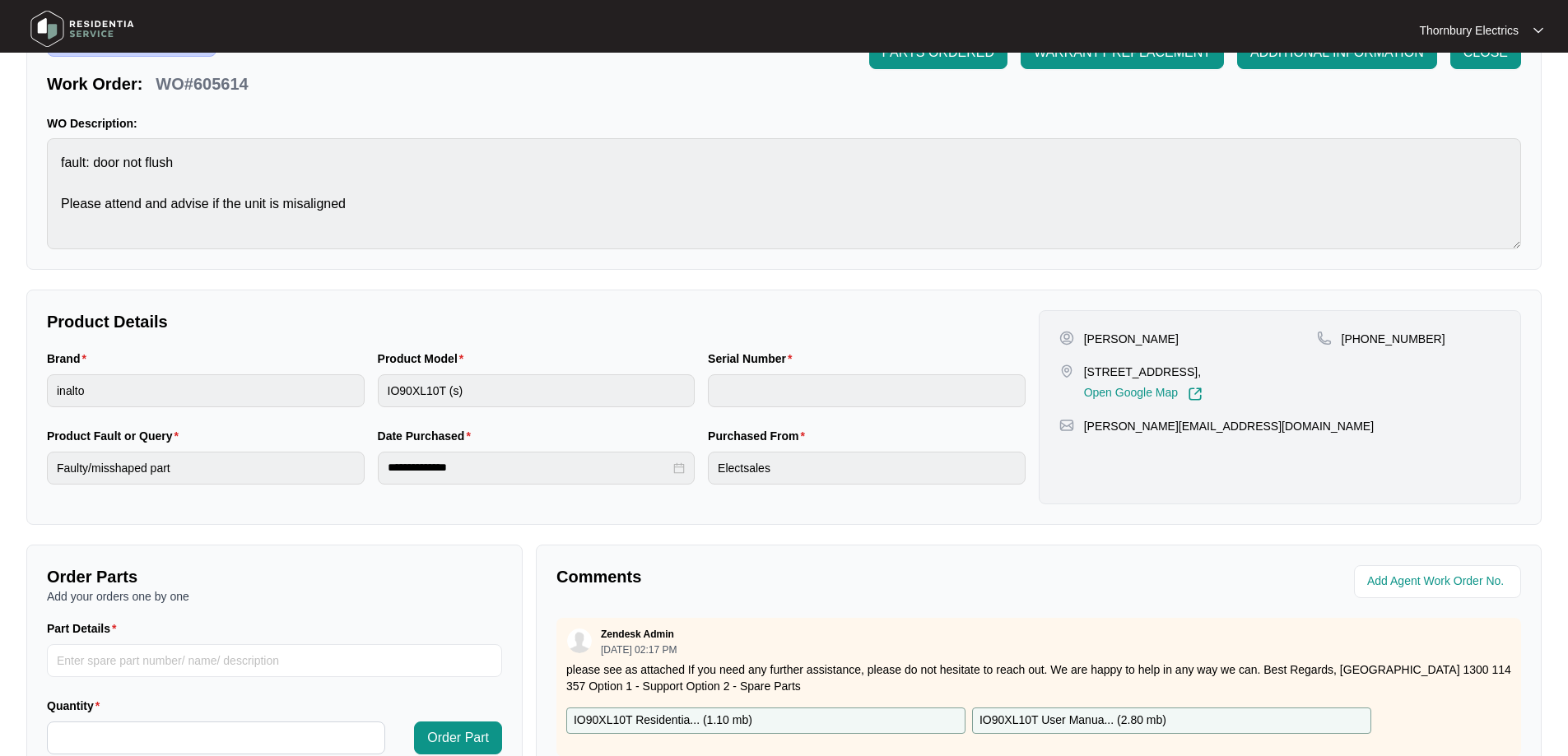
scroll to position [247, 0]
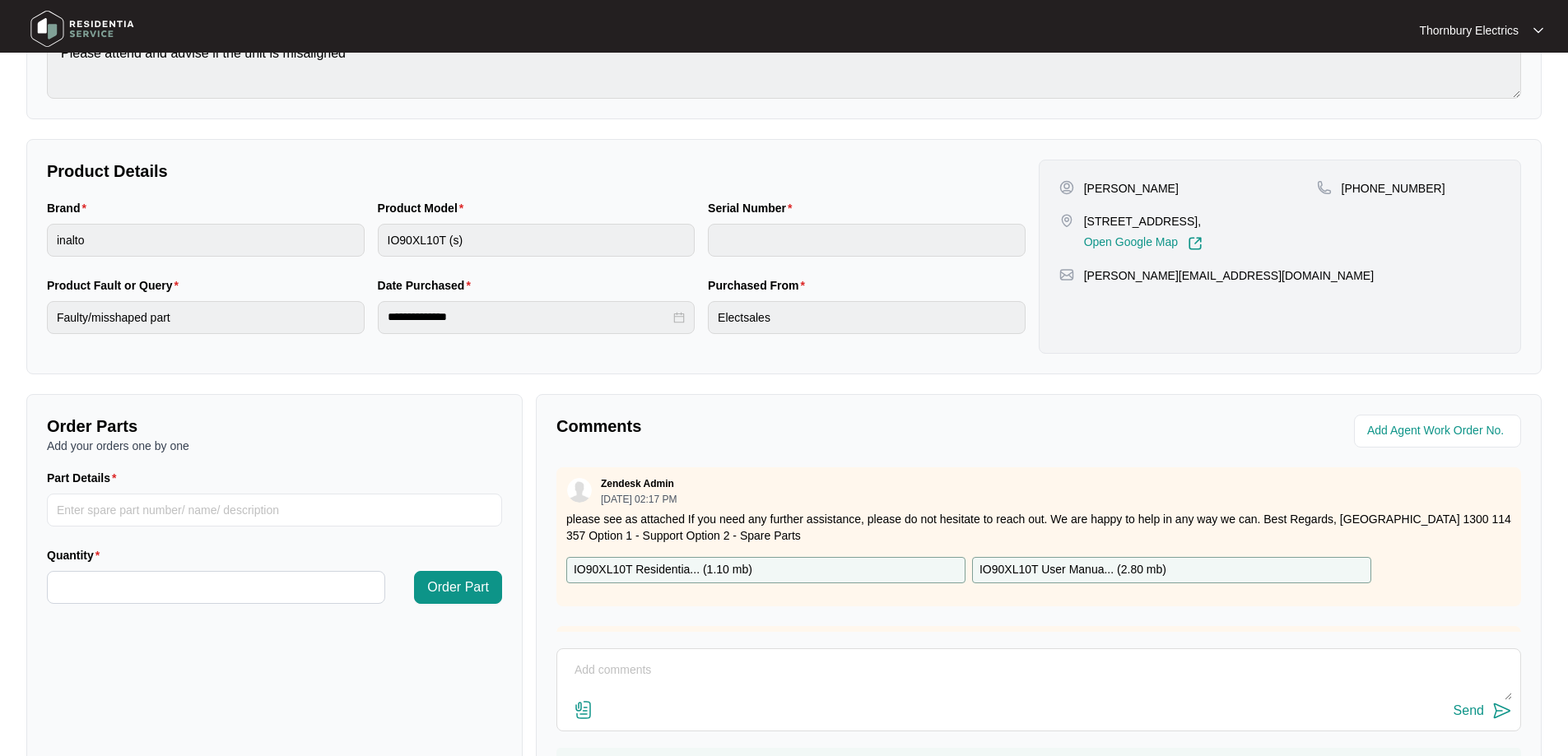
click at [640, 672] on textarea at bounding box center [1039, 679] width 947 height 43
type textarea "Sceduled [DATE]"
click at [1483, 706] on div "Send" at bounding box center [1469, 711] width 31 height 15
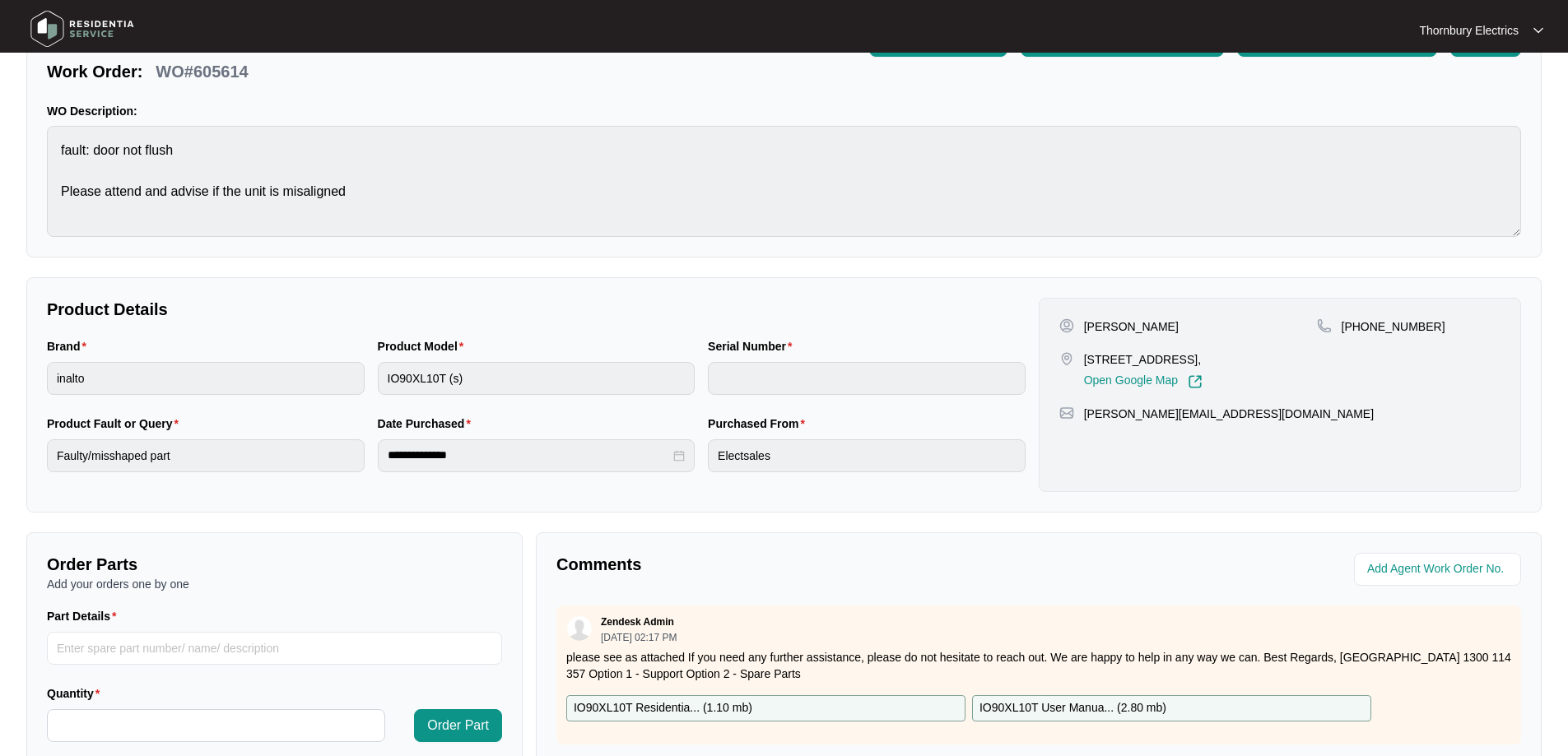
scroll to position [0, 0]
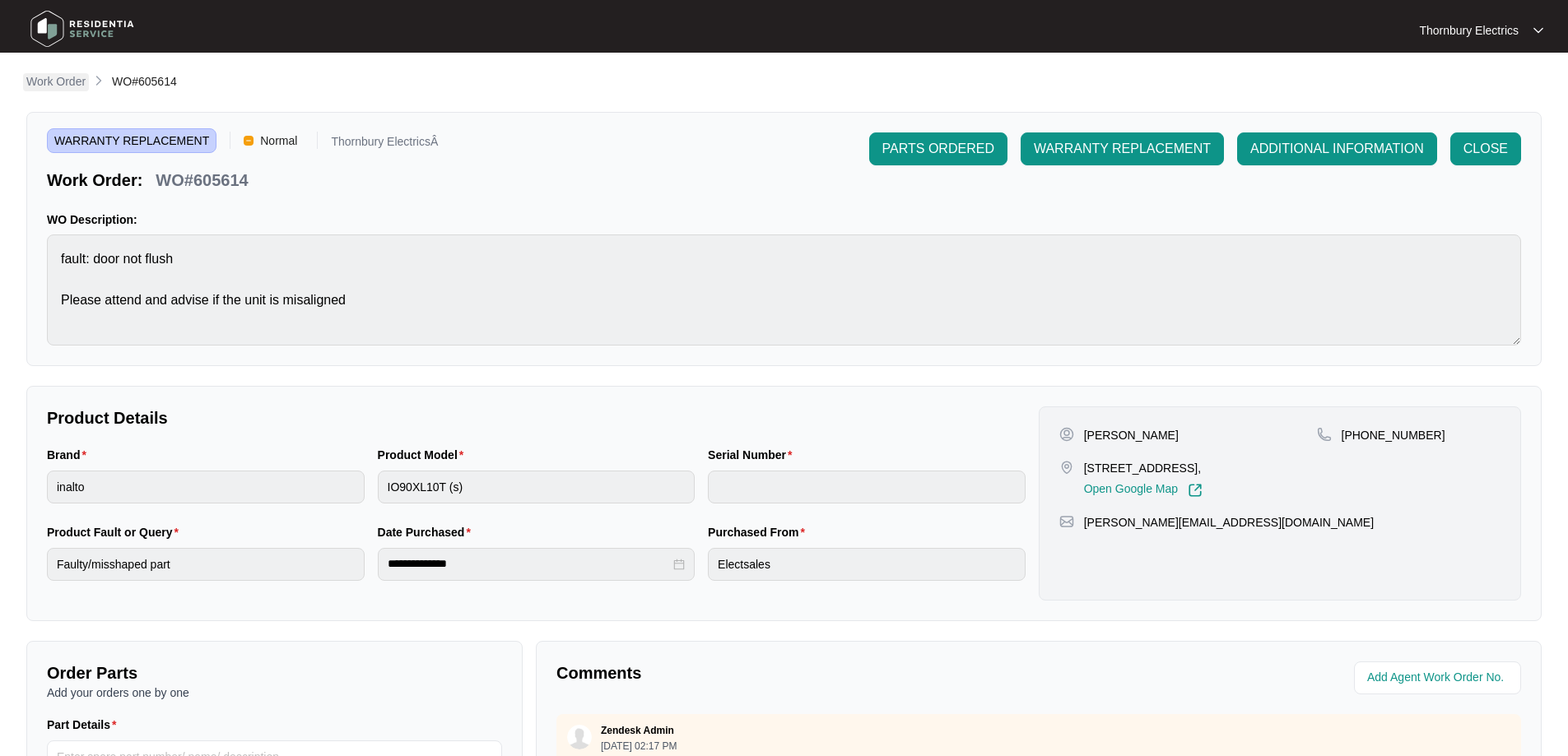
click at [66, 85] on p "Work Order" at bounding box center [56, 81] width 59 height 17
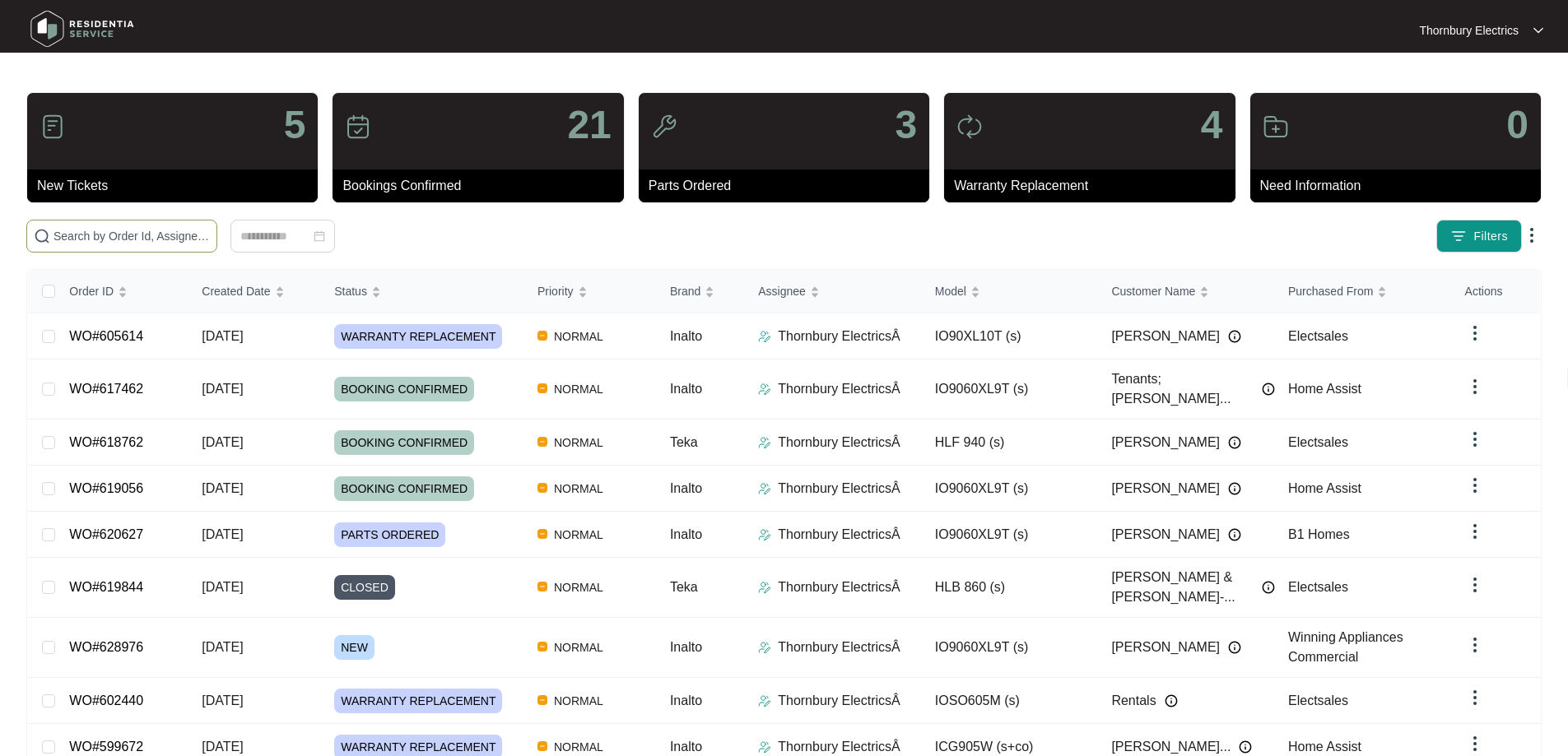
click at [171, 229] on input "text" at bounding box center [131, 236] width 156 height 19
type input "6"
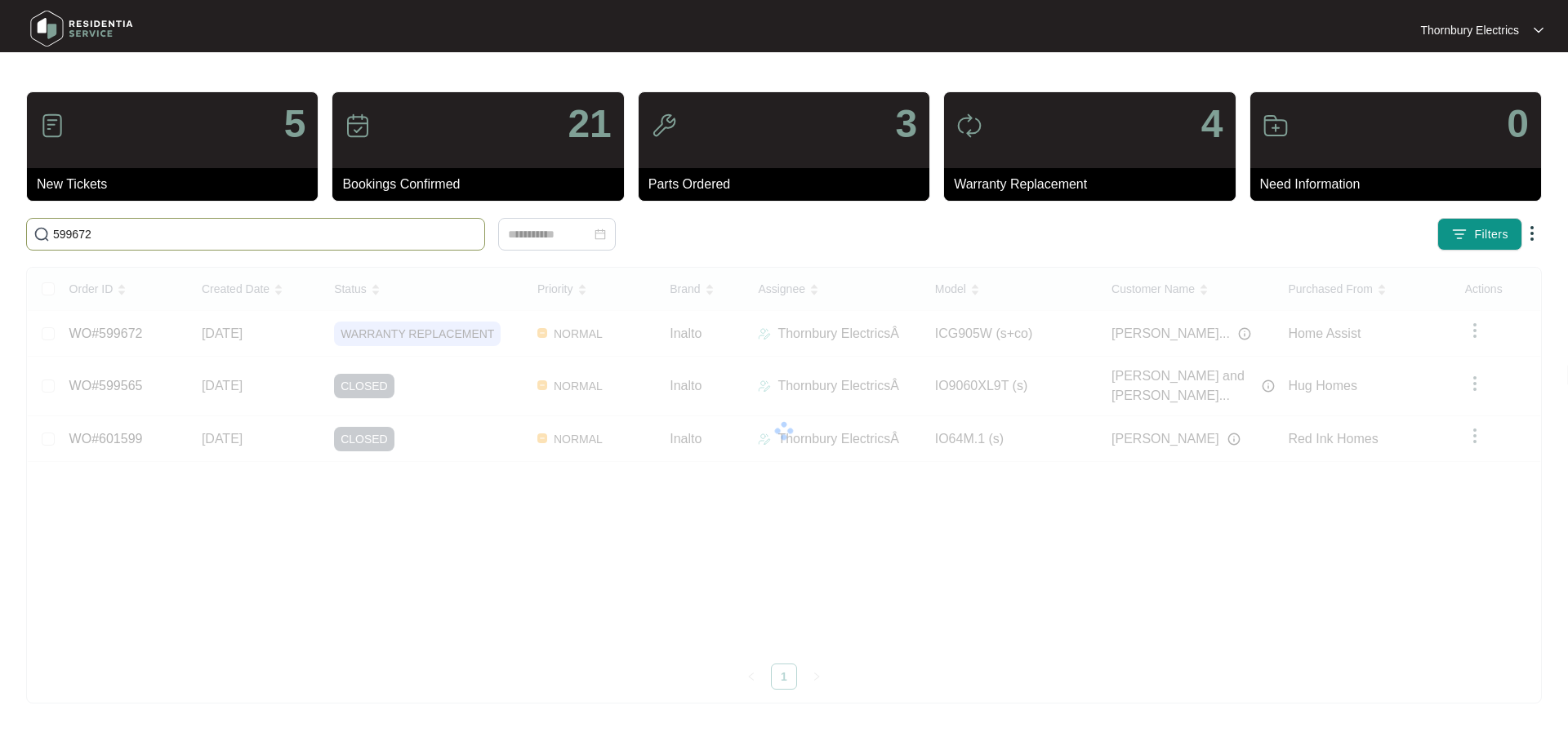
type input "599672"
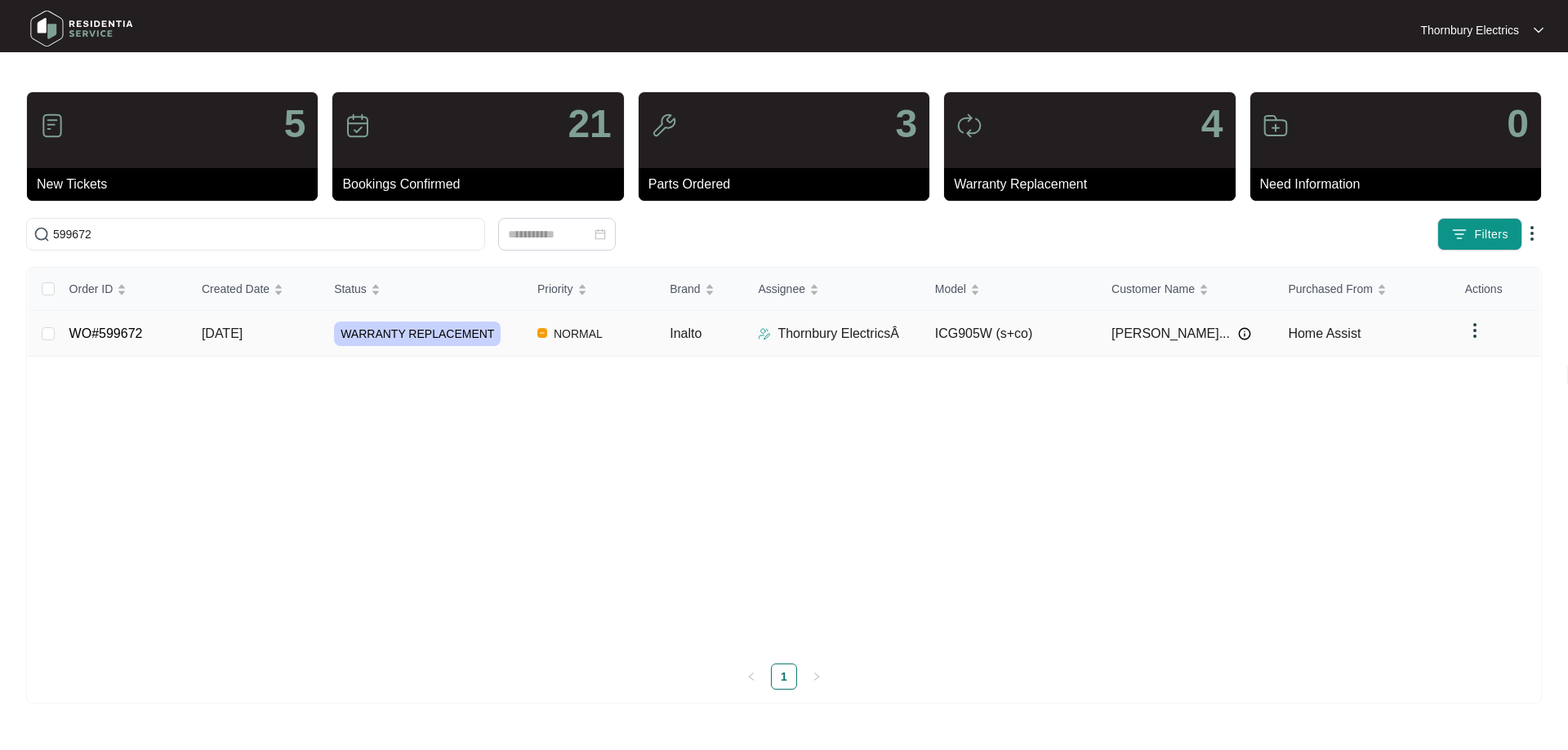
click at [643, 336] on td "NORMAL" at bounding box center [590, 334] width 132 height 46
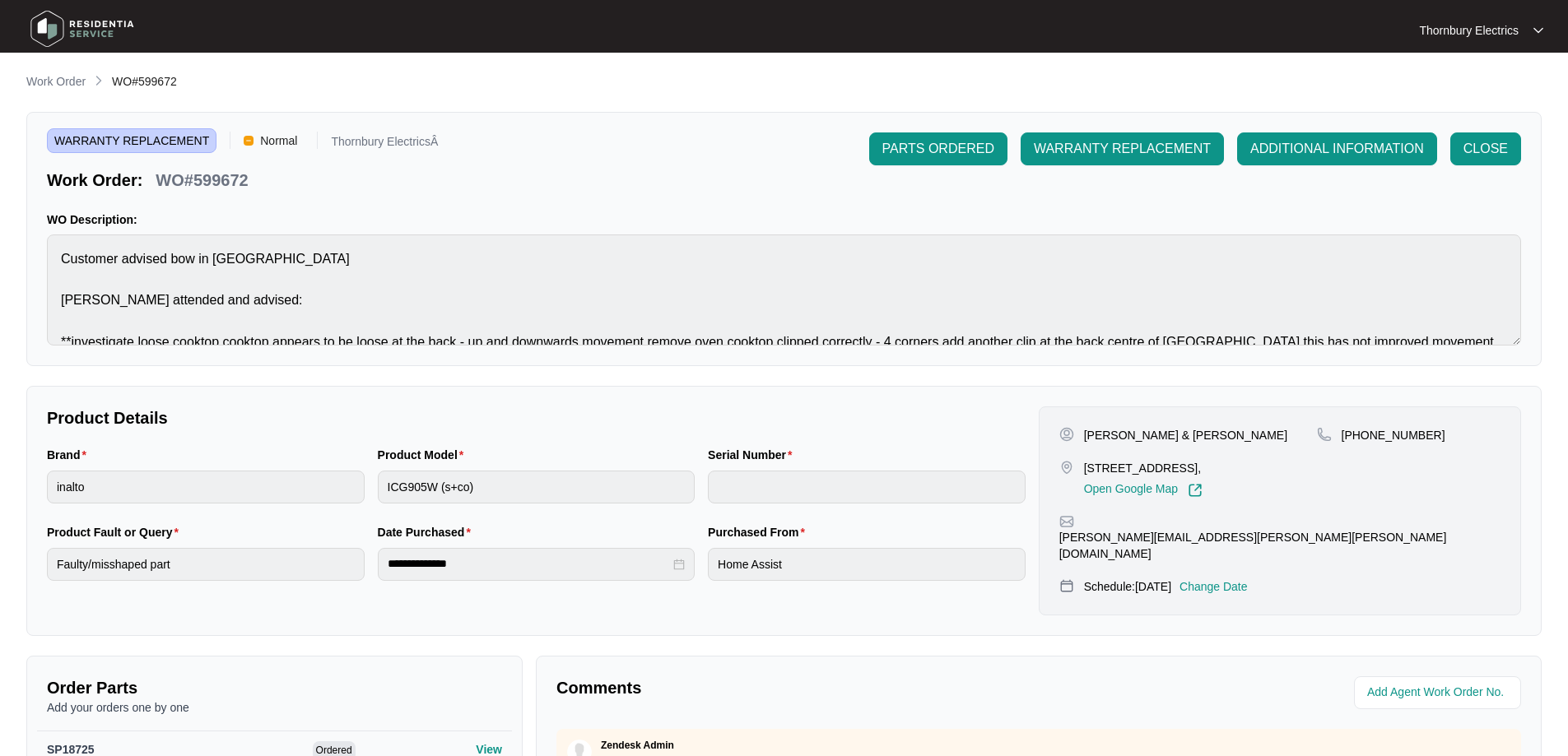
click at [1238, 578] on p "Change Date" at bounding box center [1214, 587] width 68 height 17
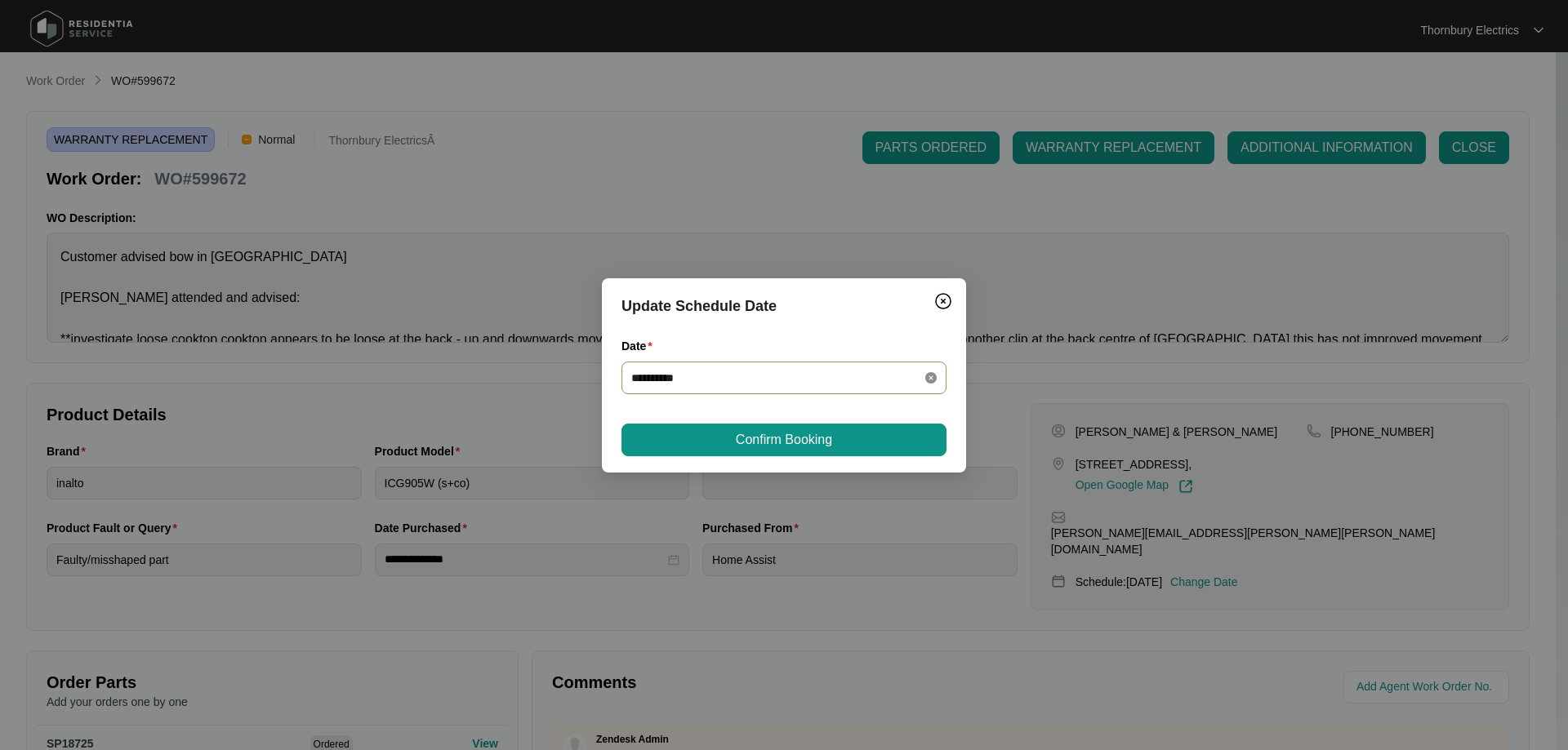
click at [927, 375] on icon "close-circle" at bounding box center [931, 378] width 11 height 11
click at [927, 375] on div at bounding box center [784, 378] width 306 height 18
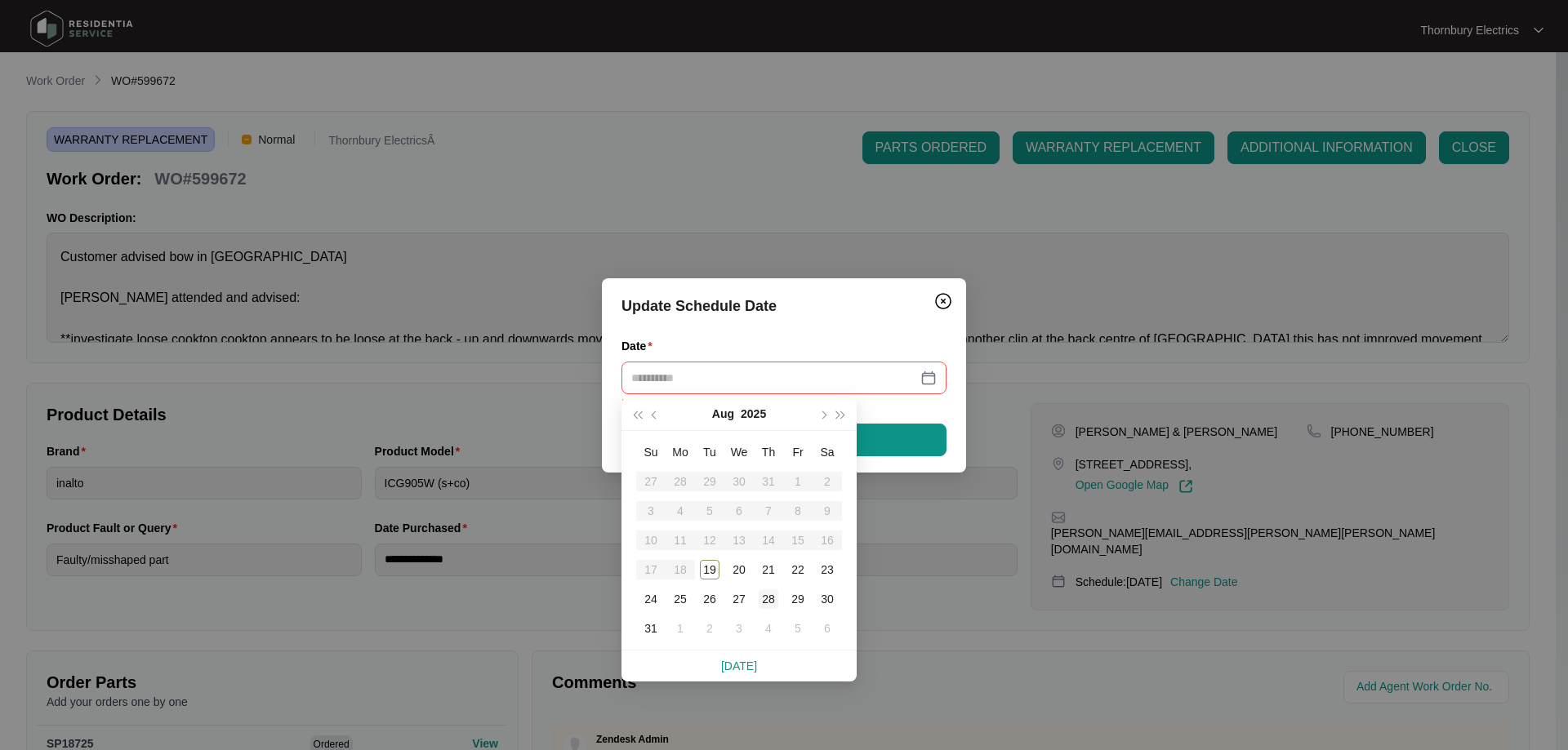
click at [771, 597] on div "28" at bounding box center [767, 599] width 19 height 19
type input "**********"
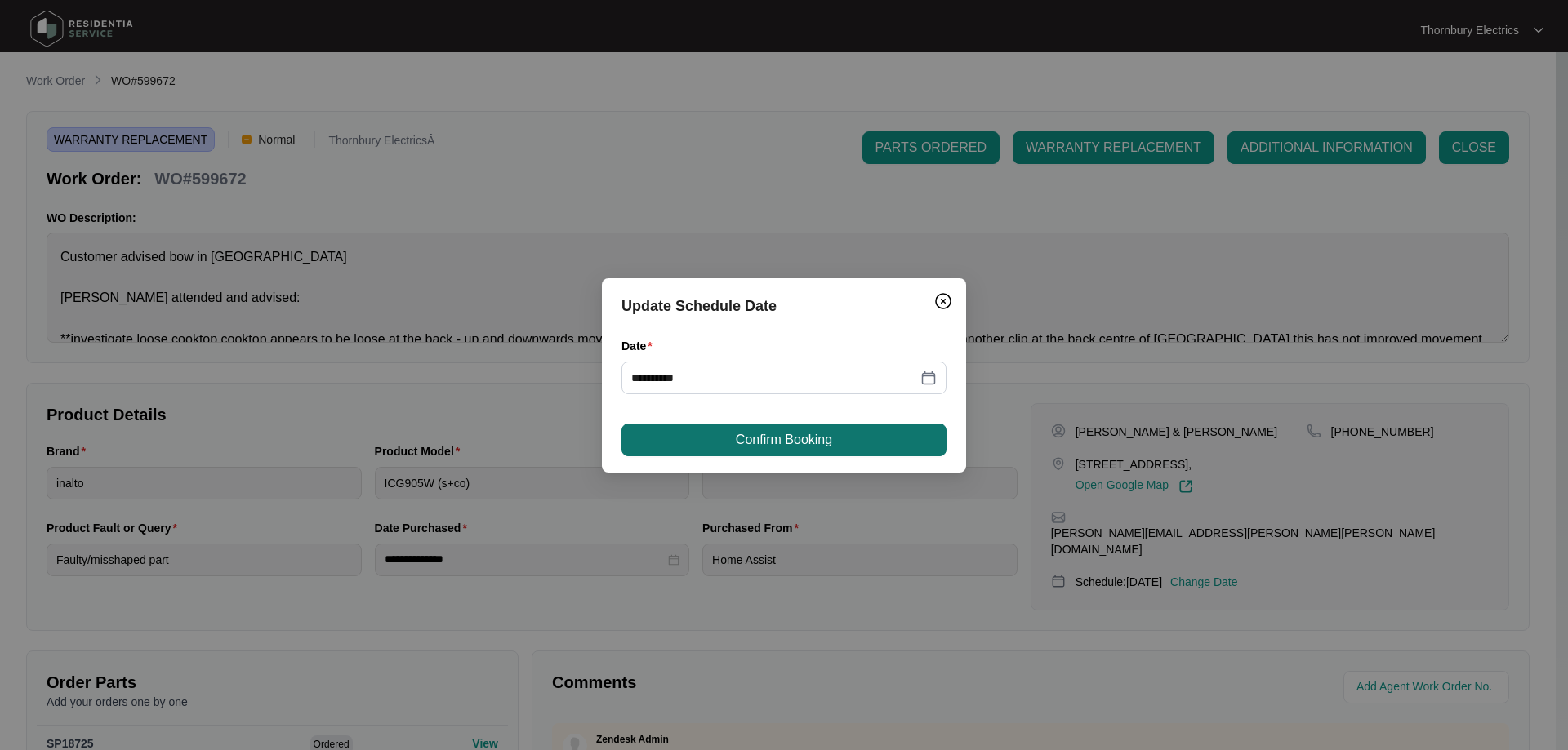
click at [876, 440] on button "Confirm Booking" at bounding box center [784, 441] width 325 height 33
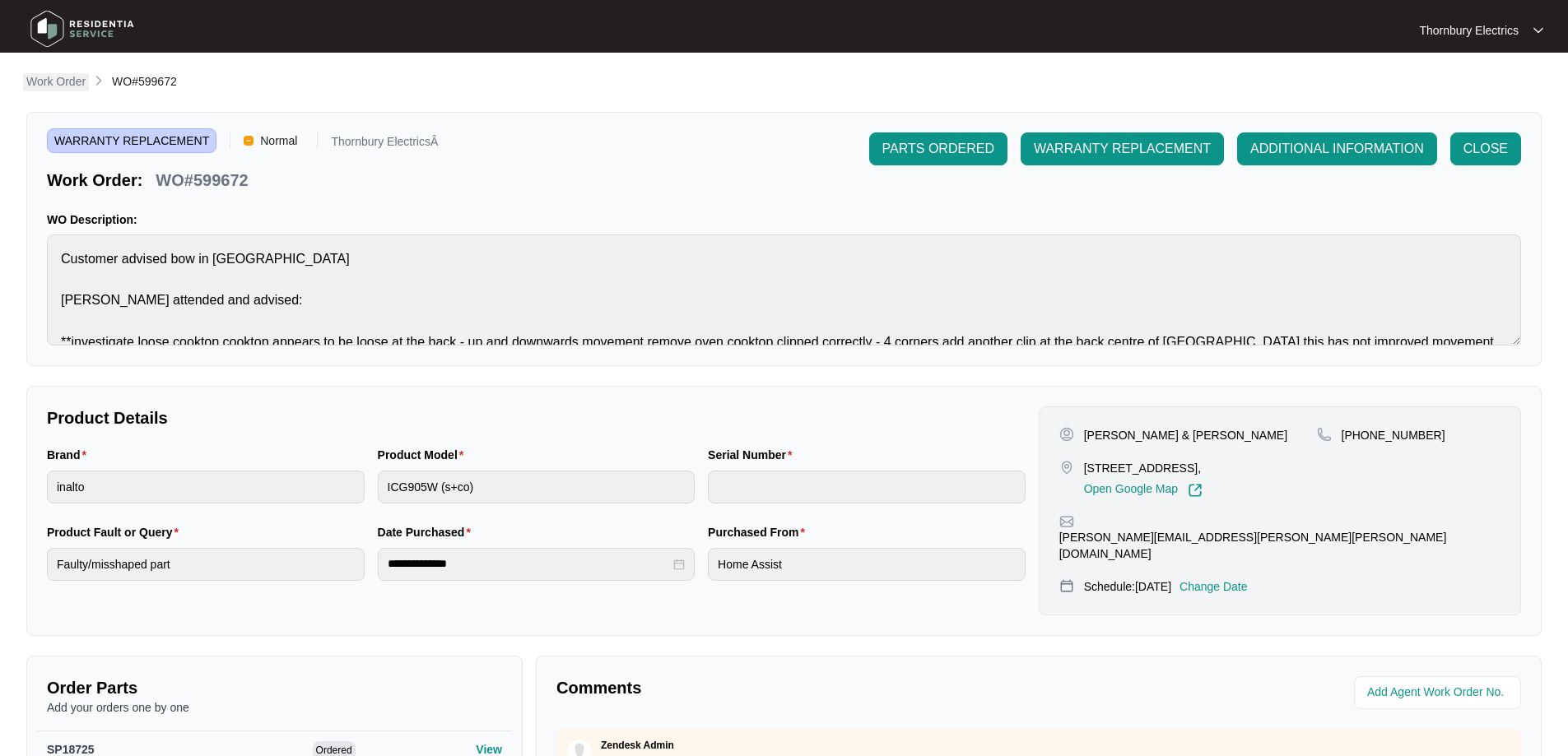
click at [48, 80] on p "Work Order" at bounding box center [56, 81] width 59 height 17
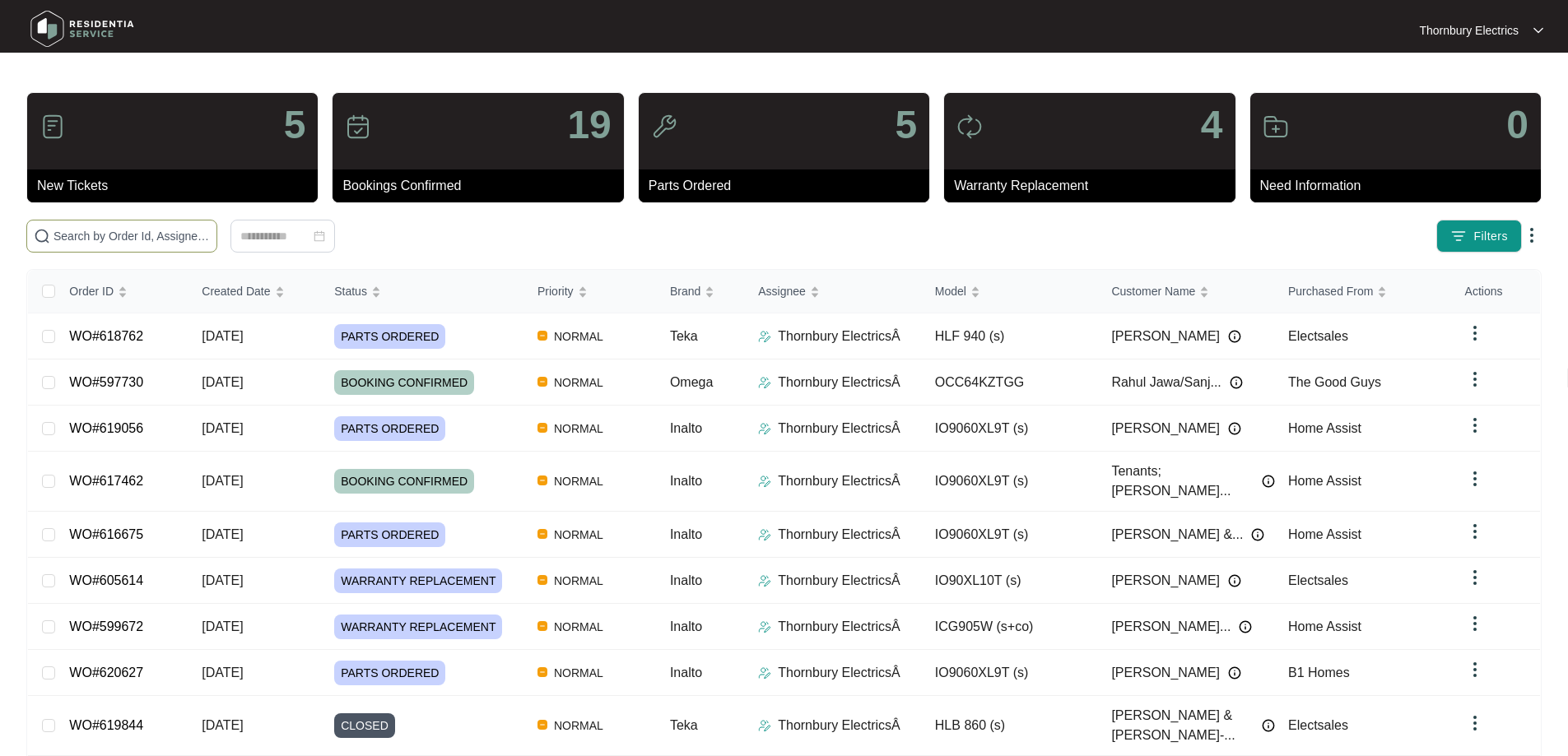
click at [151, 242] on input "text" at bounding box center [131, 236] width 156 height 19
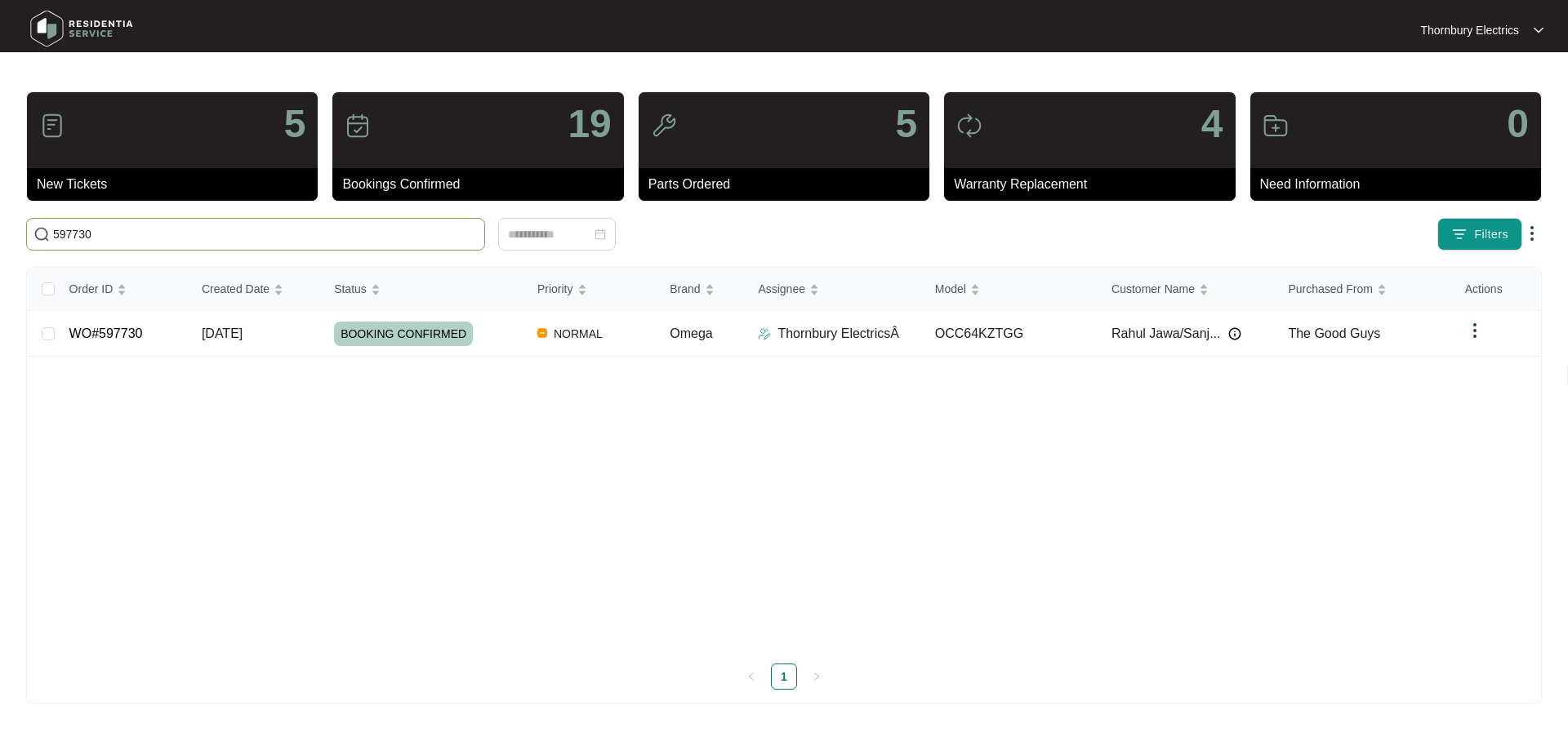
type input "597730"
click at [632, 341] on td "NORMAL" at bounding box center [590, 334] width 132 height 46
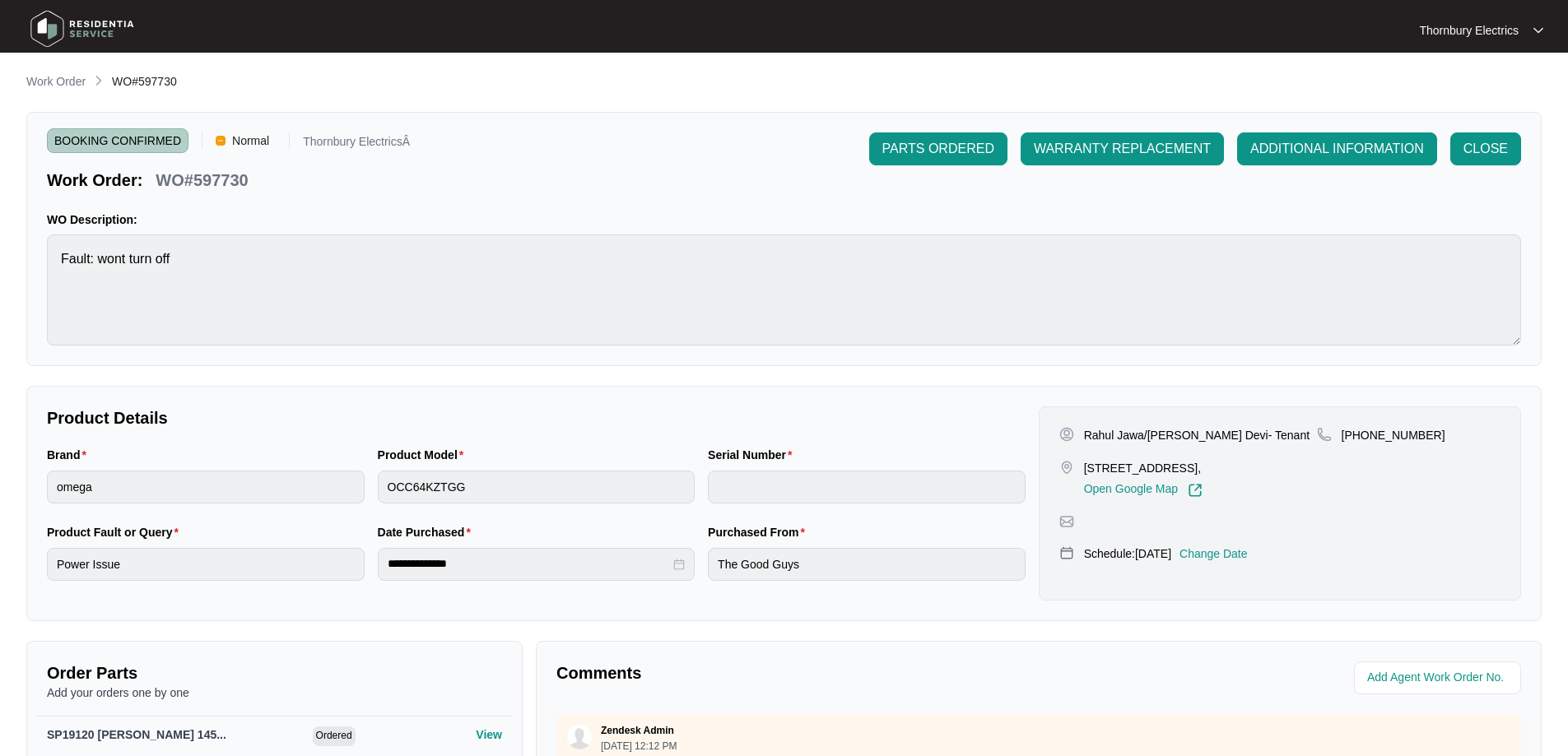
click at [1246, 552] on p "Change Date" at bounding box center [1214, 554] width 68 height 17
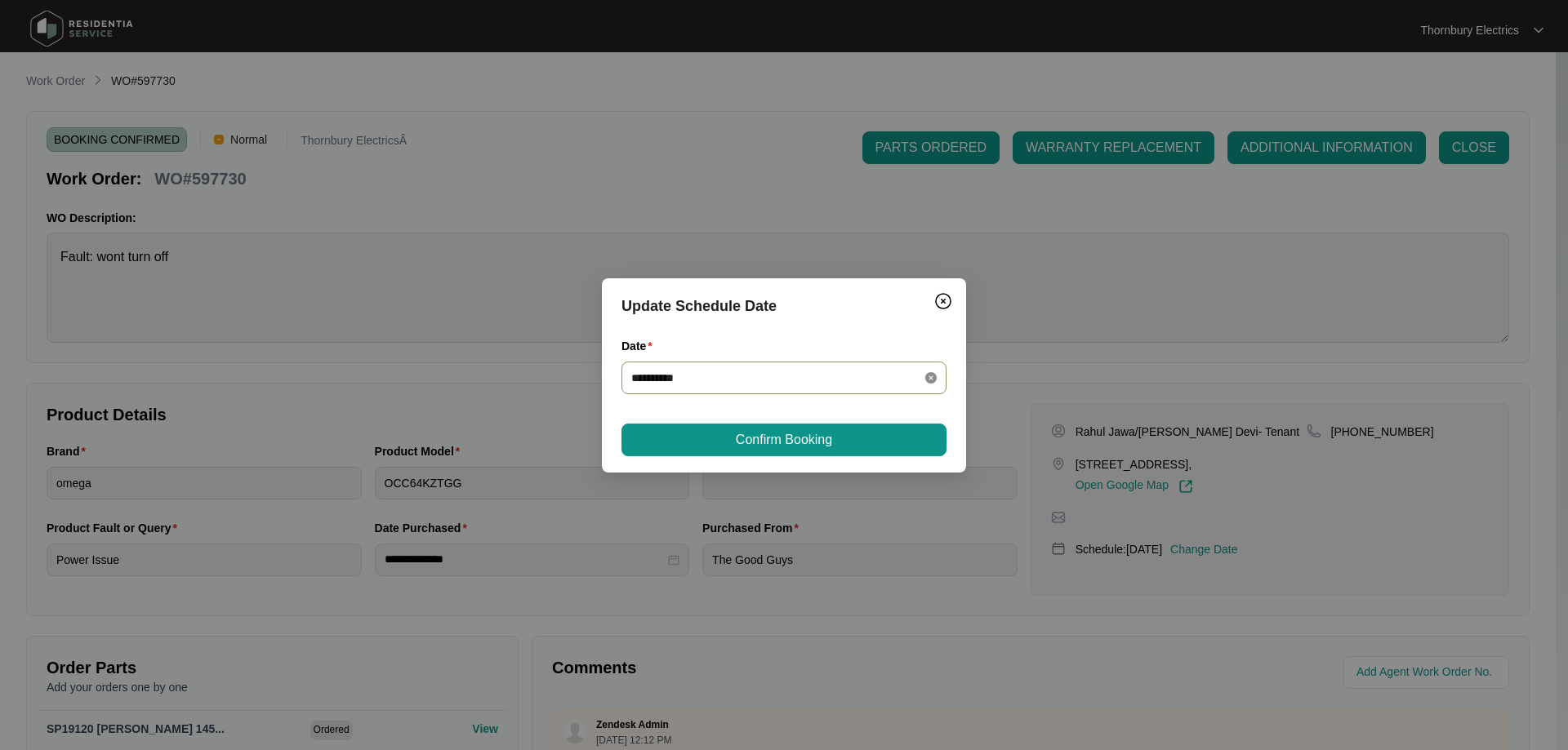
click at [935, 379] on icon "close-circle" at bounding box center [931, 378] width 11 height 11
click at [927, 378] on div at bounding box center [784, 378] width 306 height 18
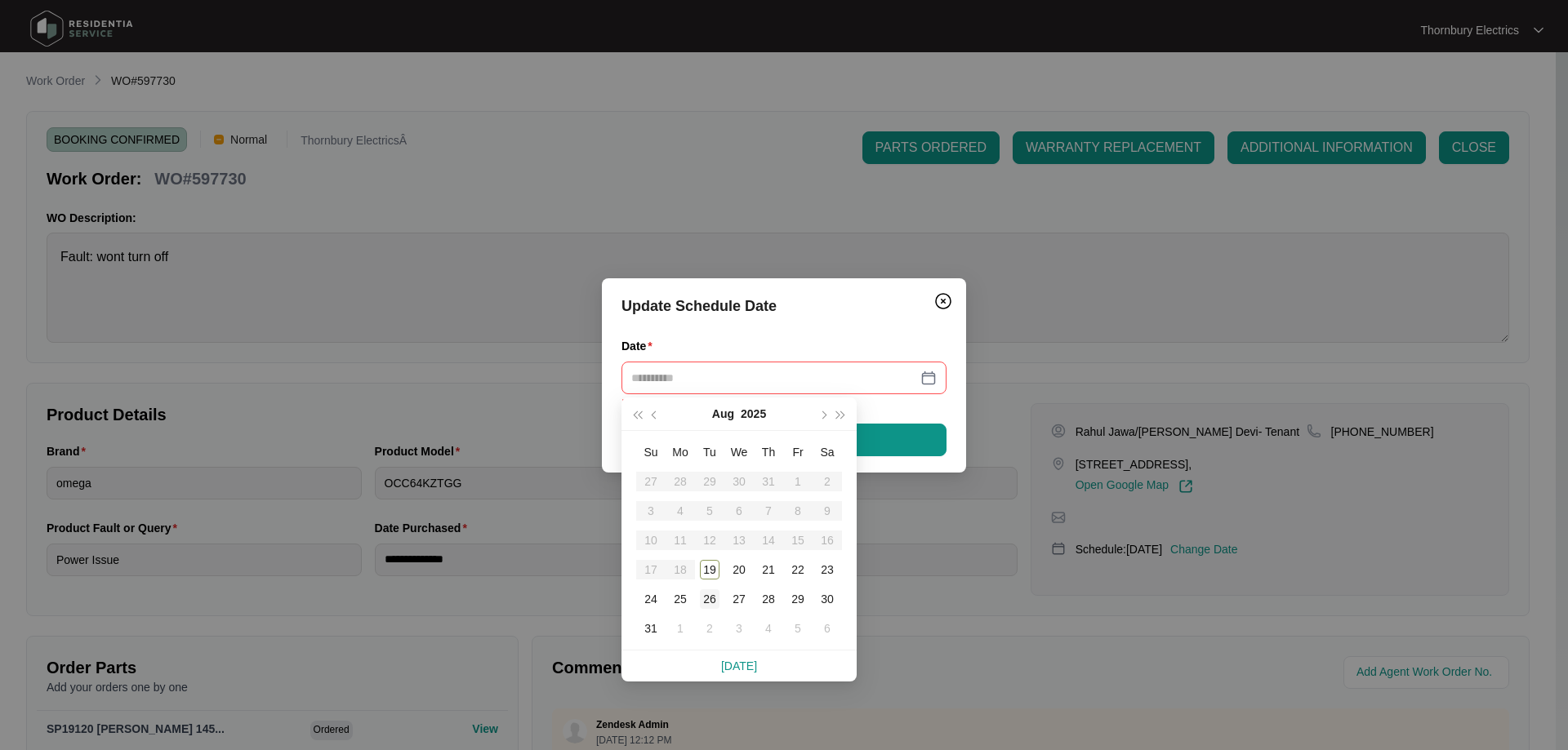
click at [711, 600] on div "26" at bounding box center [709, 599] width 19 height 19
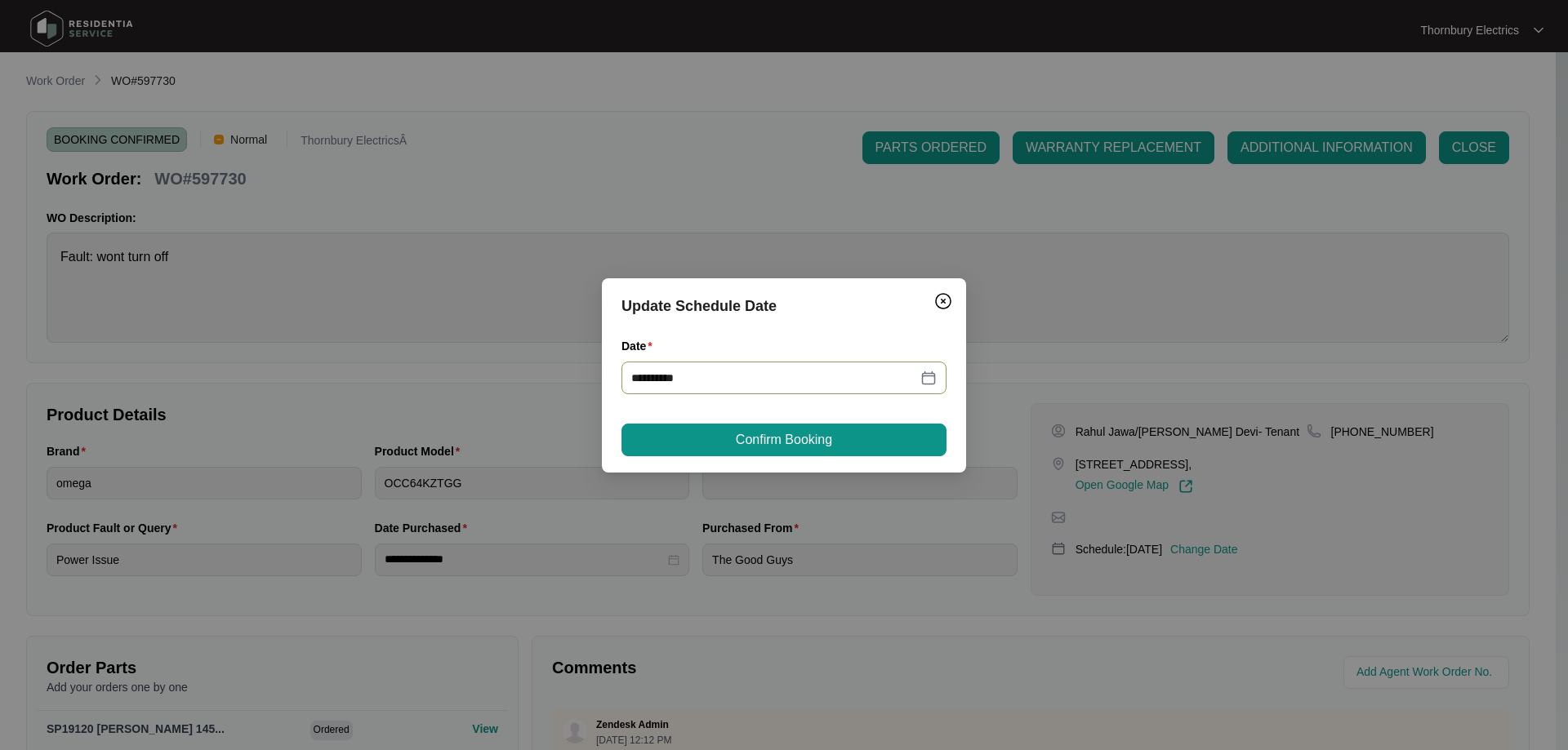
type input "**********"
click at [813, 437] on span "Confirm Booking" at bounding box center [783, 440] width 96 height 19
